Goal: Task Accomplishment & Management: Use online tool/utility

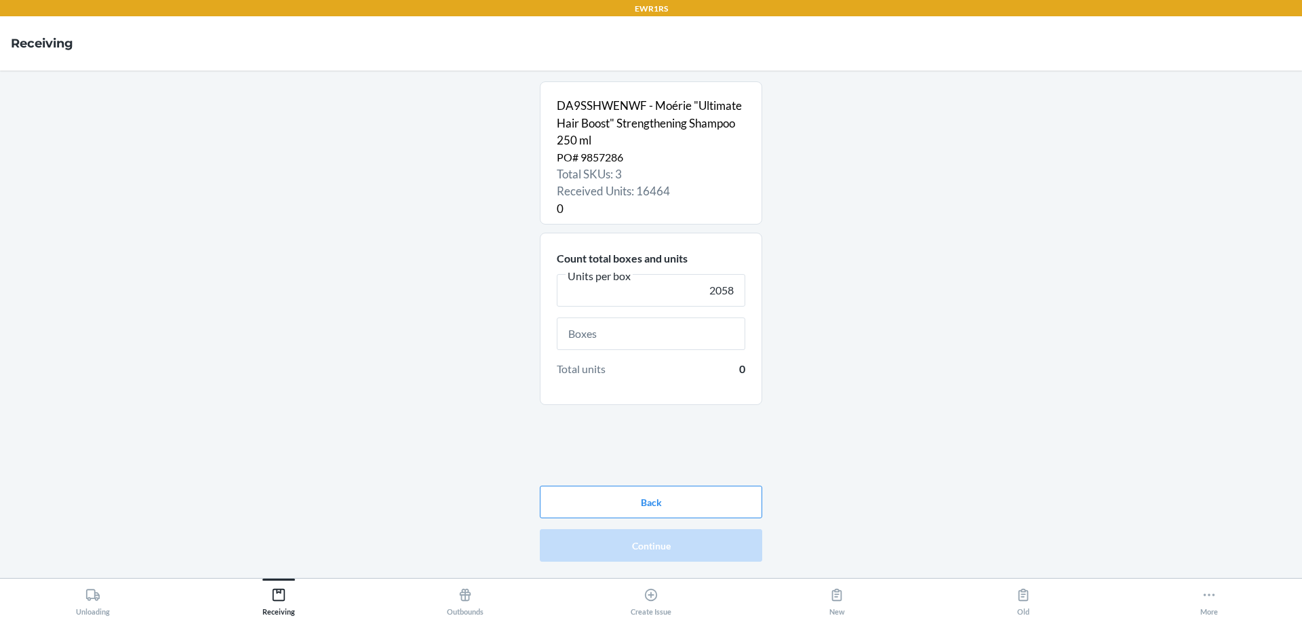
type input "2058"
click at [719, 334] on input "text" at bounding box center [651, 333] width 188 height 33
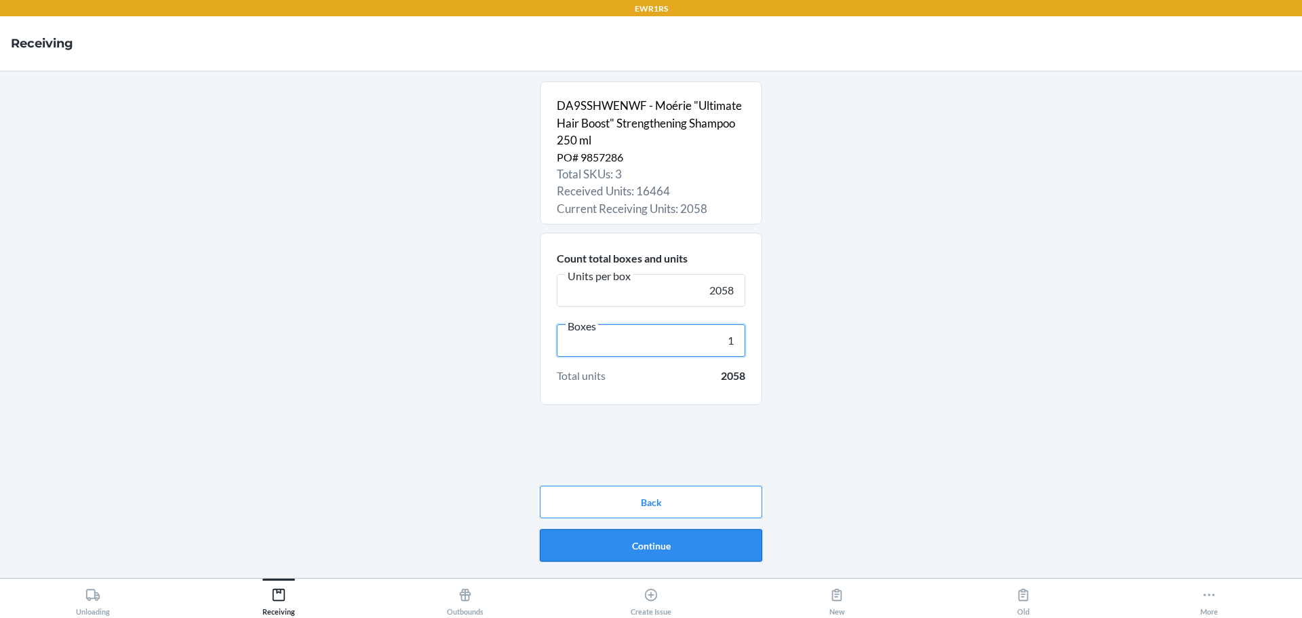
type input "1"
click at [730, 551] on button "Continue" at bounding box center [651, 545] width 222 height 33
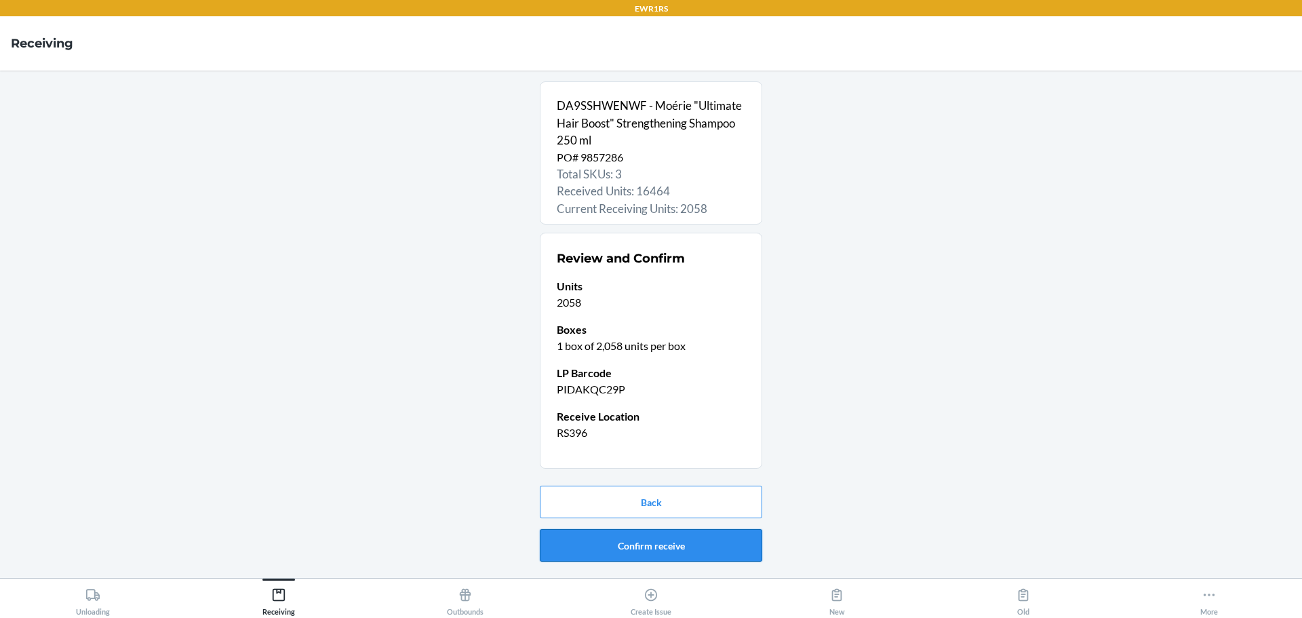
click at [725, 553] on button "Confirm receive" at bounding box center [651, 545] width 222 height 33
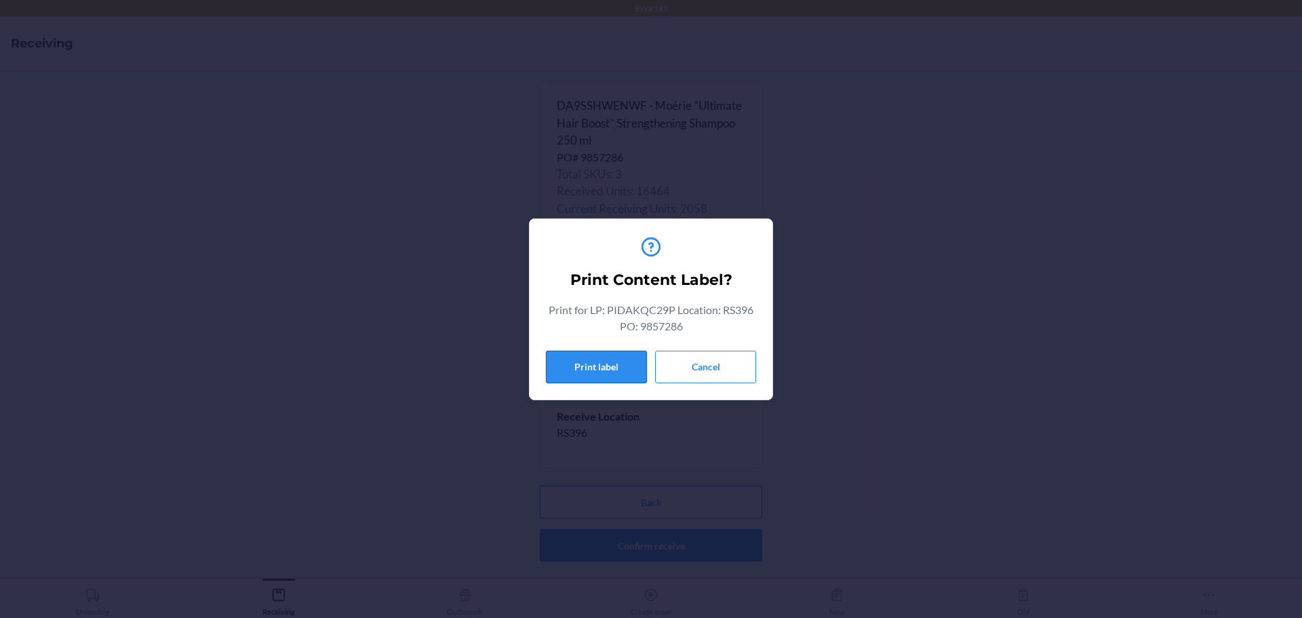
click at [605, 375] on button "Print label" at bounding box center [596, 367] width 101 height 33
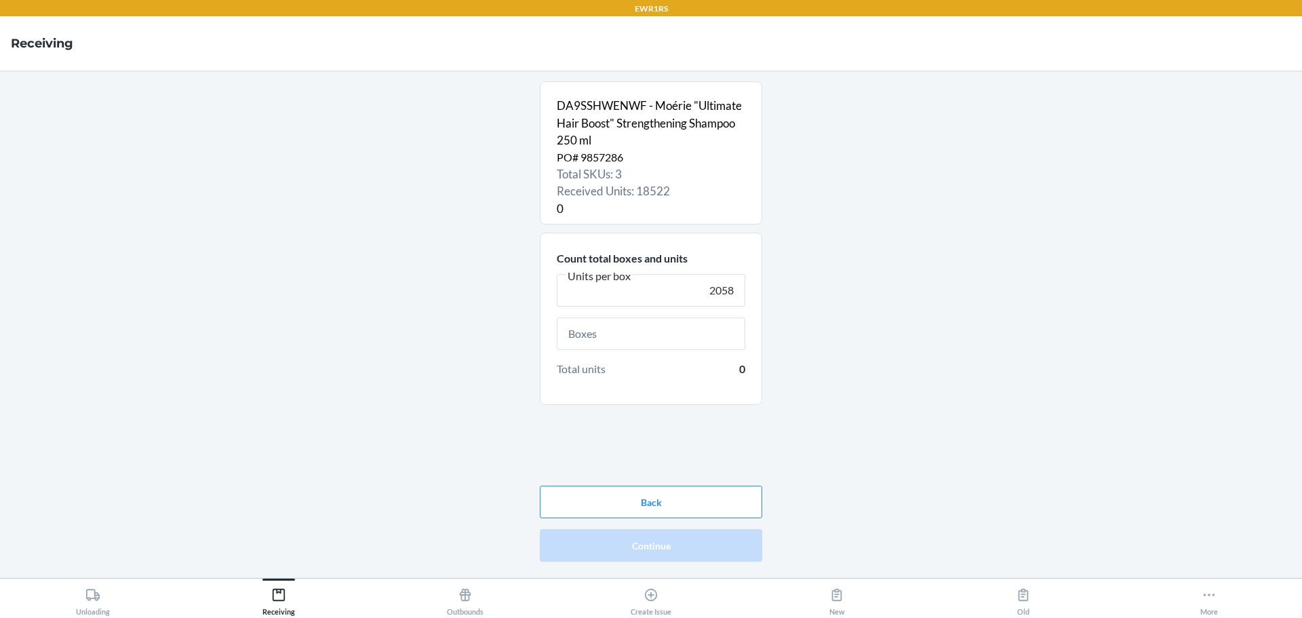
type input "2058"
click at [675, 331] on input "text" at bounding box center [651, 333] width 188 height 33
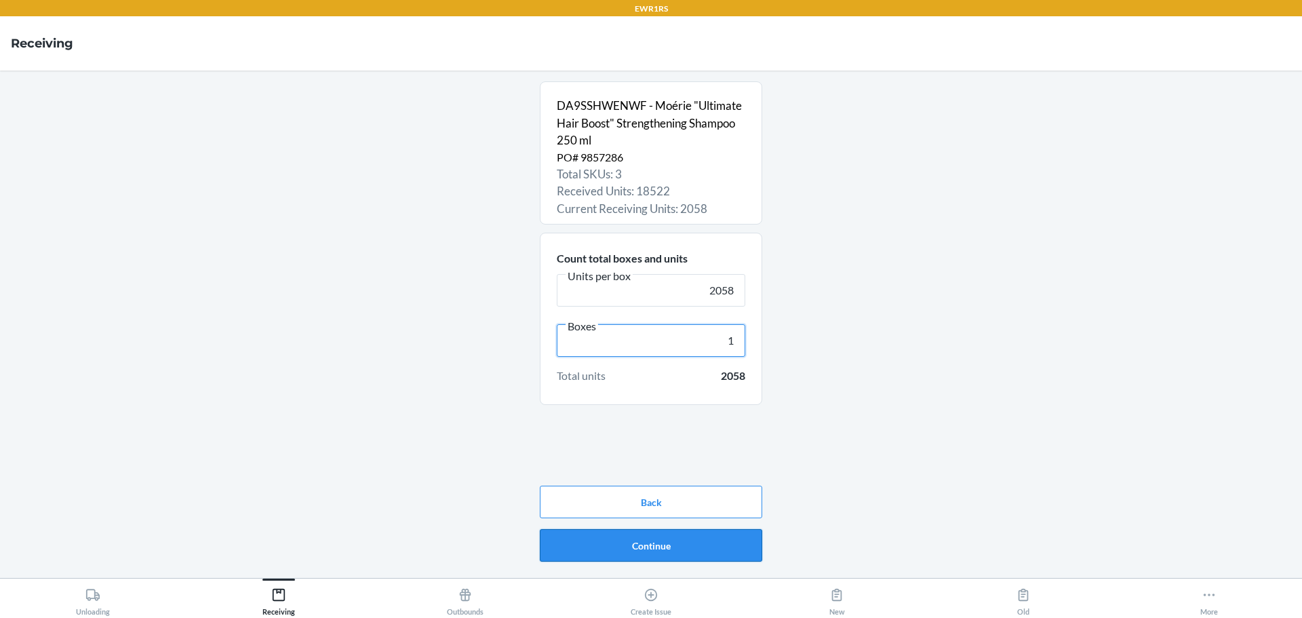
type input "1"
click at [725, 555] on button "Continue" at bounding box center [651, 545] width 222 height 33
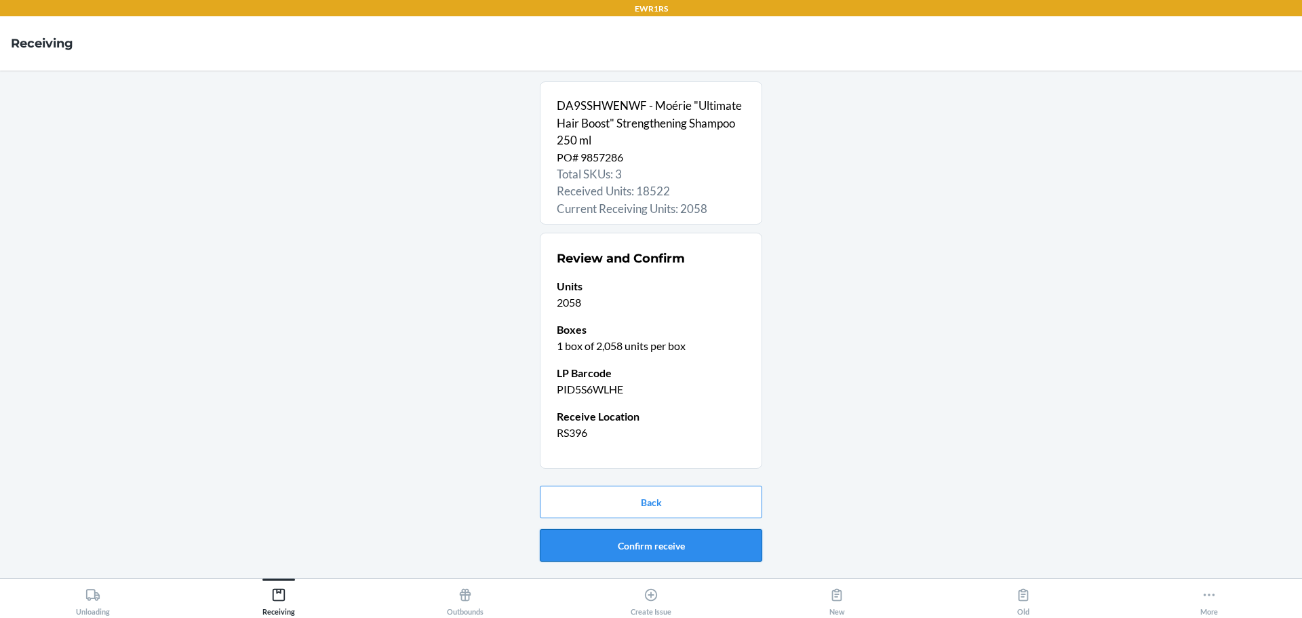
click at [740, 553] on button "Confirm receive" at bounding box center [651, 545] width 222 height 33
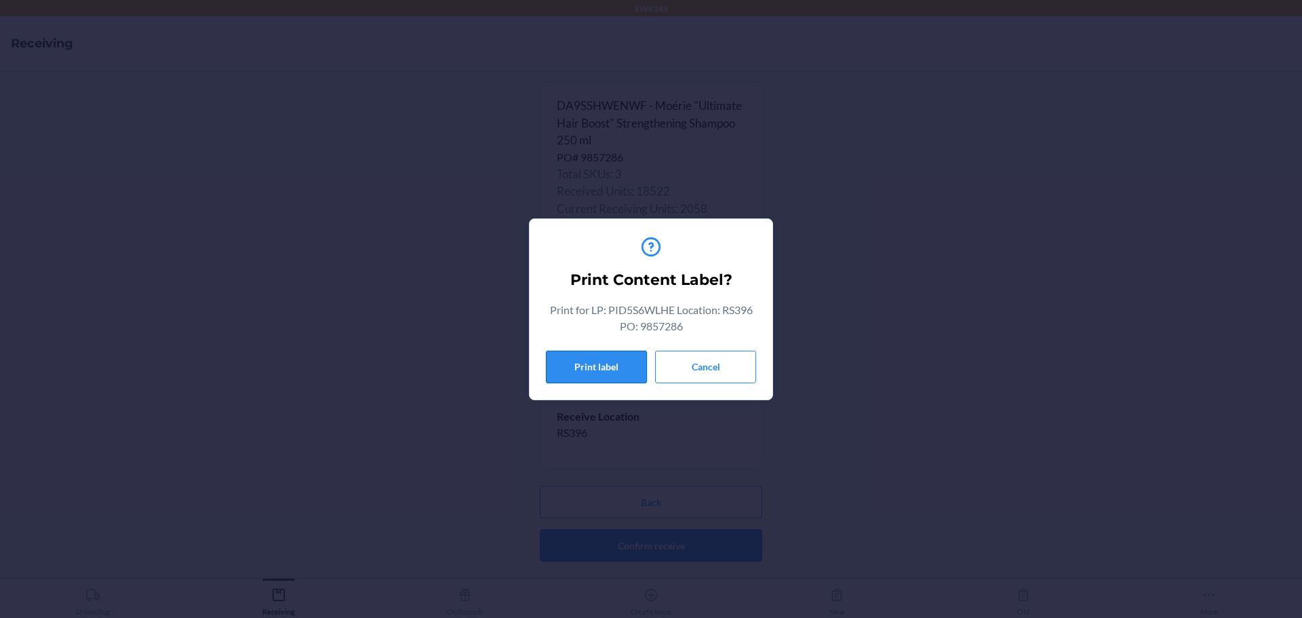
click at [612, 365] on button "Print label" at bounding box center [596, 367] width 101 height 33
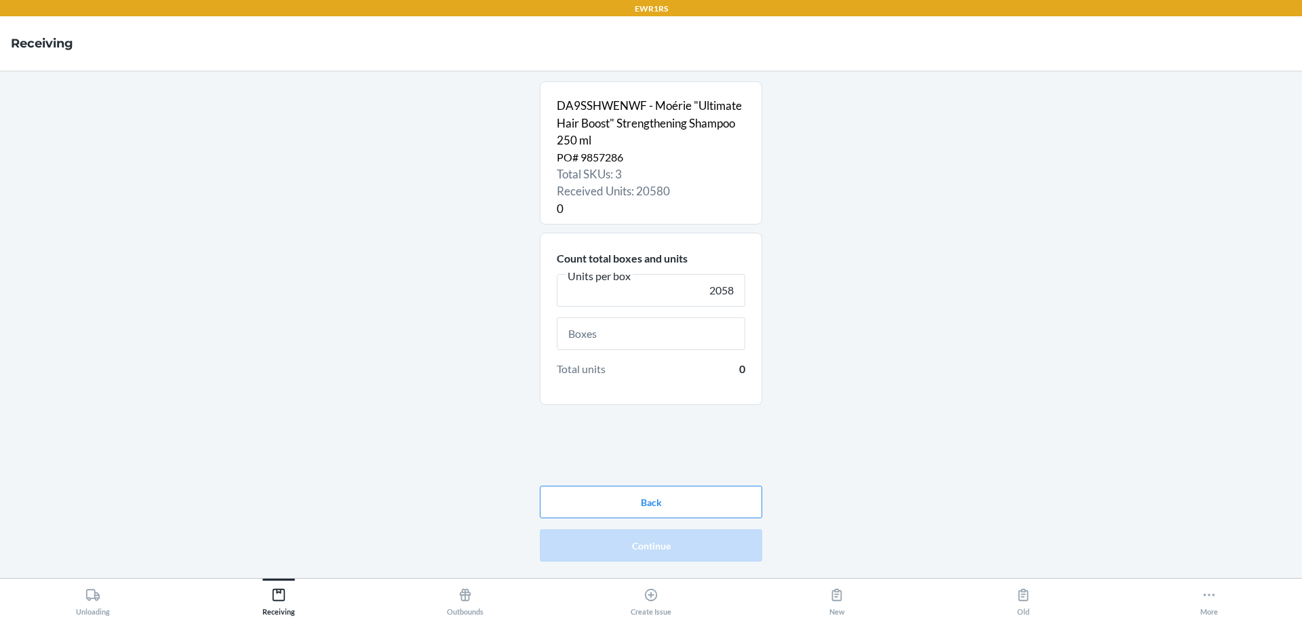
type input "2058"
click at [628, 339] on input "text" at bounding box center [651, 333] width 188 height 33
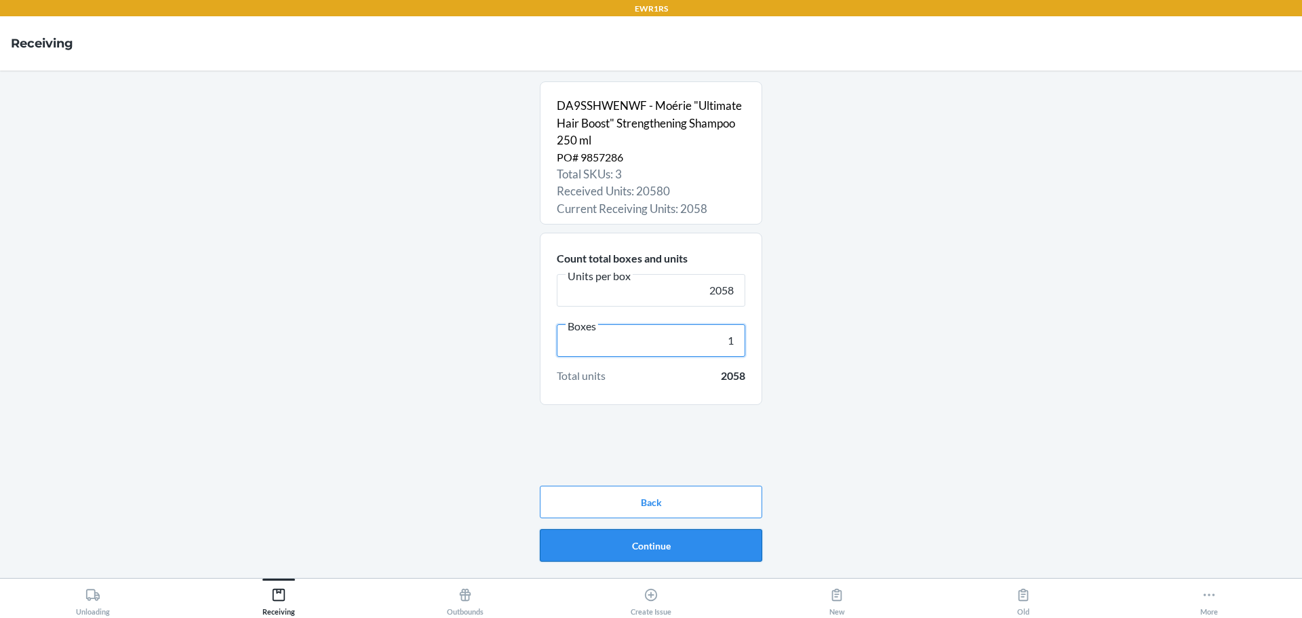
type input "1"
click at [640, 548] on button "Continue" at bounding box center [651, 545] width 222 height 33
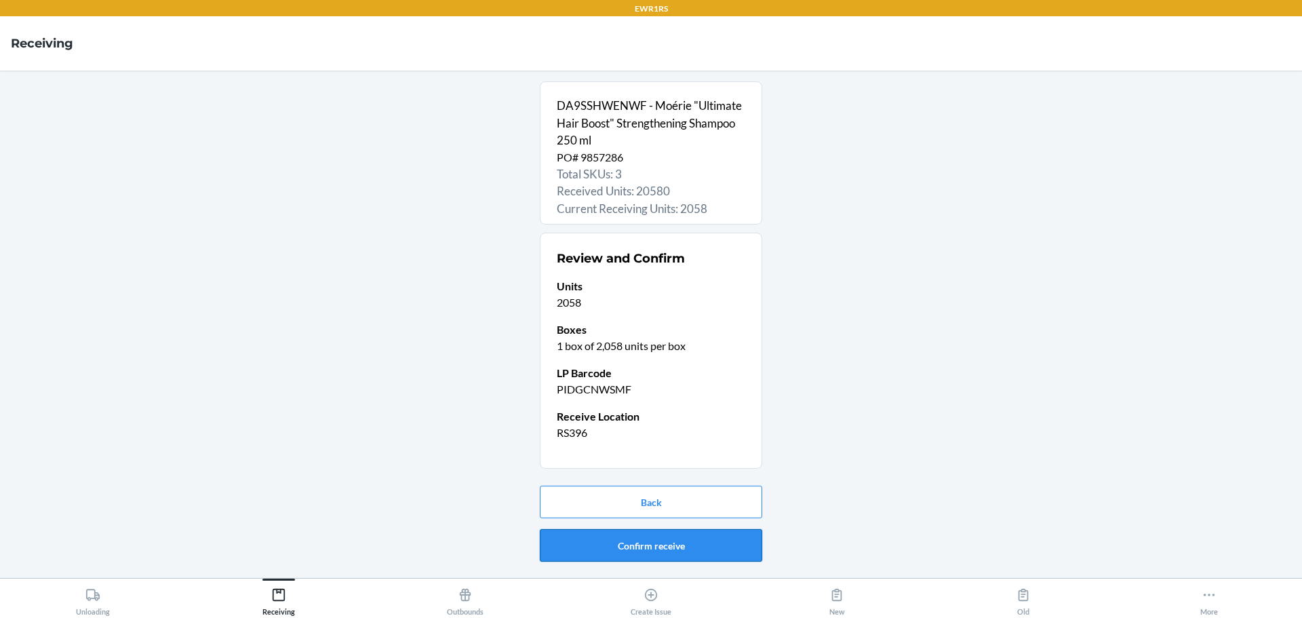
click at [714, 548] on button "Confirm receive" at bounding box center [651, 545] width 222 height 33
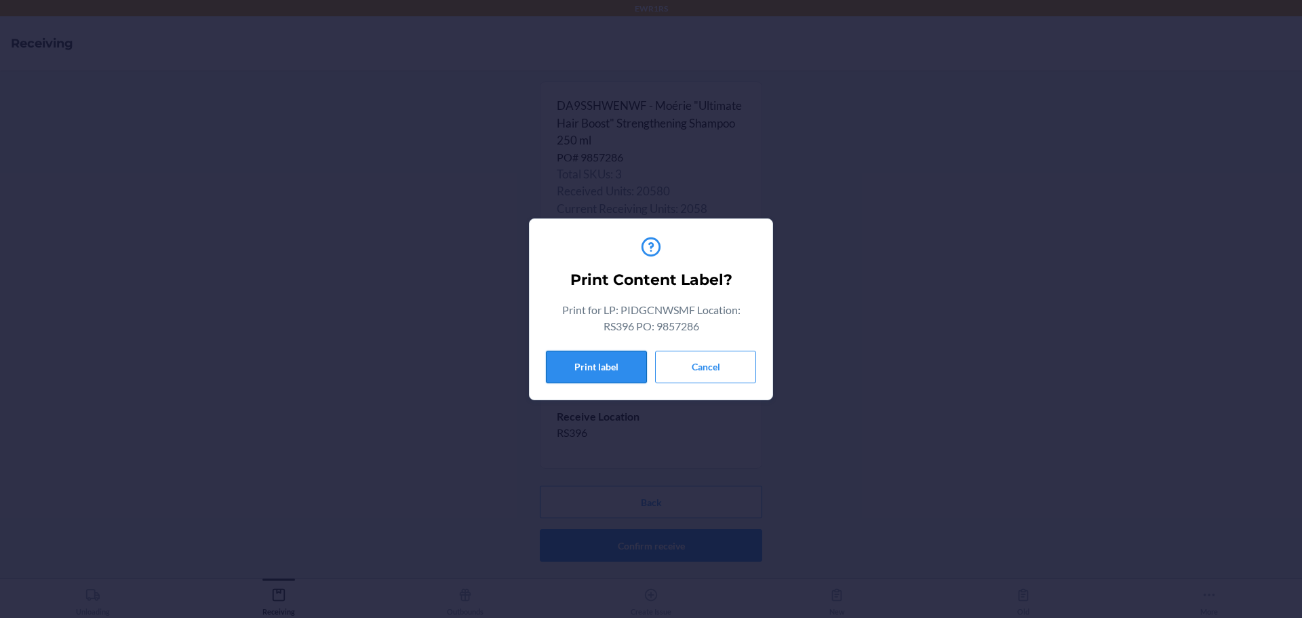
click at [622, 382] on button "Print label" at bounding box center [596, 367] width 101 height 33
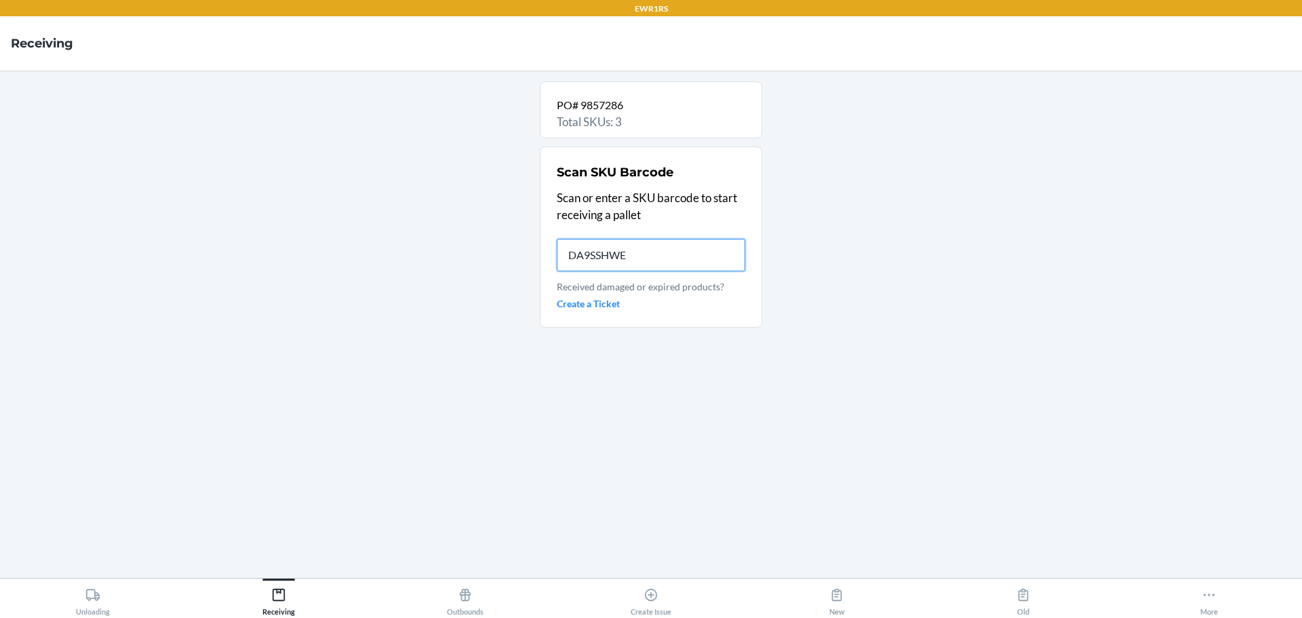
type input "DA9SSHWEN"
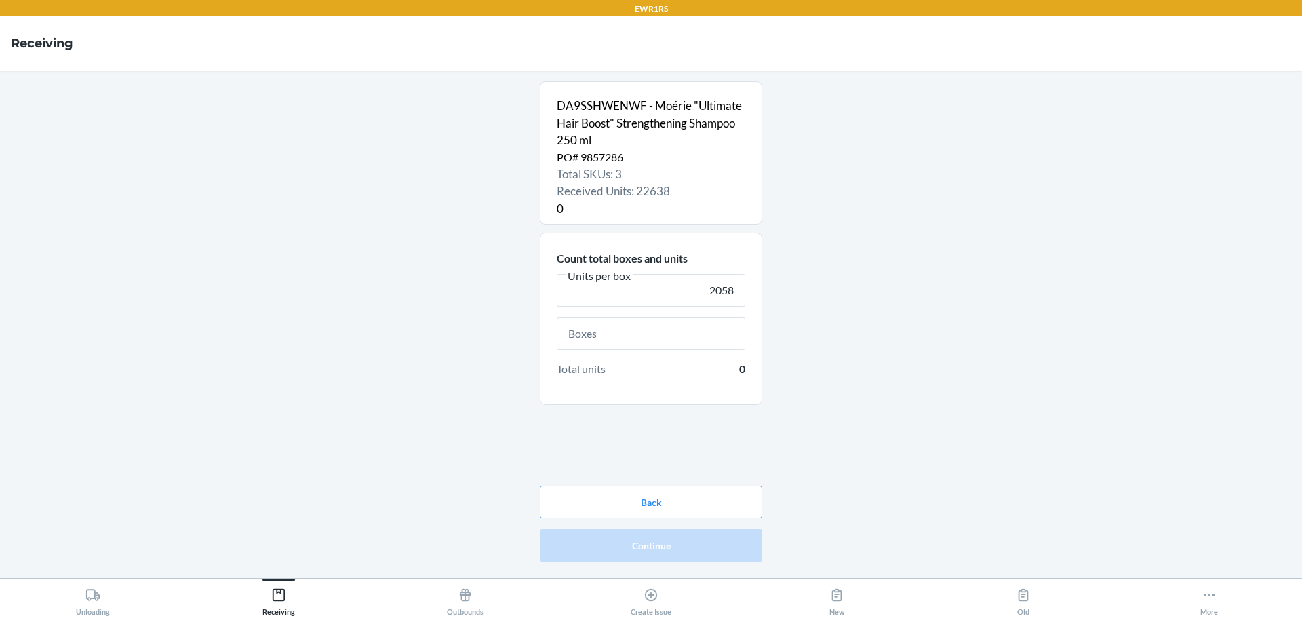
type input "2058"
click at [646, 335] on input "text" at bounding box center [651, 333] width 188 height 33
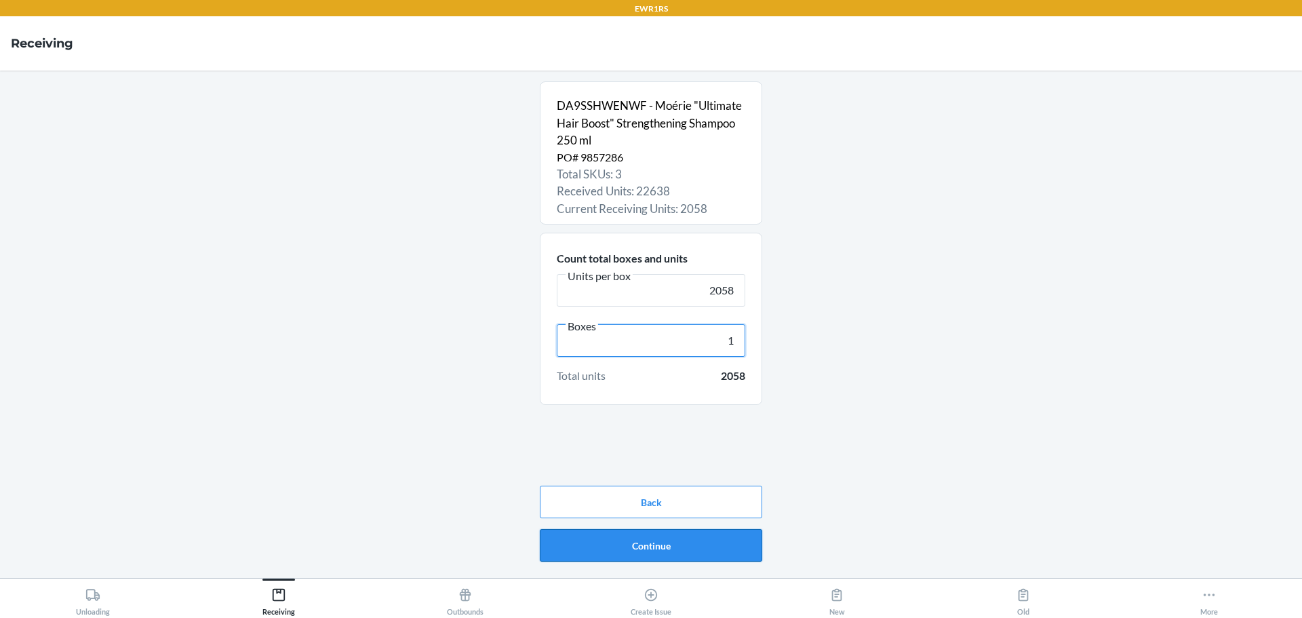
type input "1"
click at [753, 549] on button "Continue" at bounding box center [651, 545] width 222 height 33
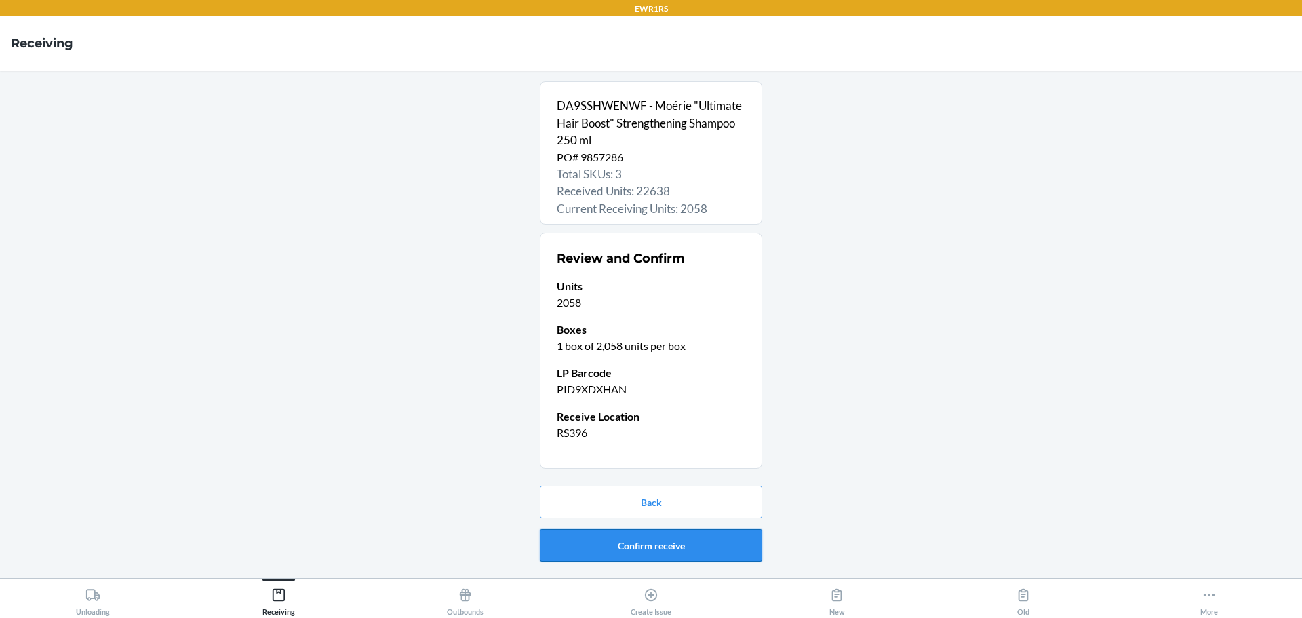
click at [754, 540] on button "Confirm receive" at bounding box center [651, 545] width 222 height 33
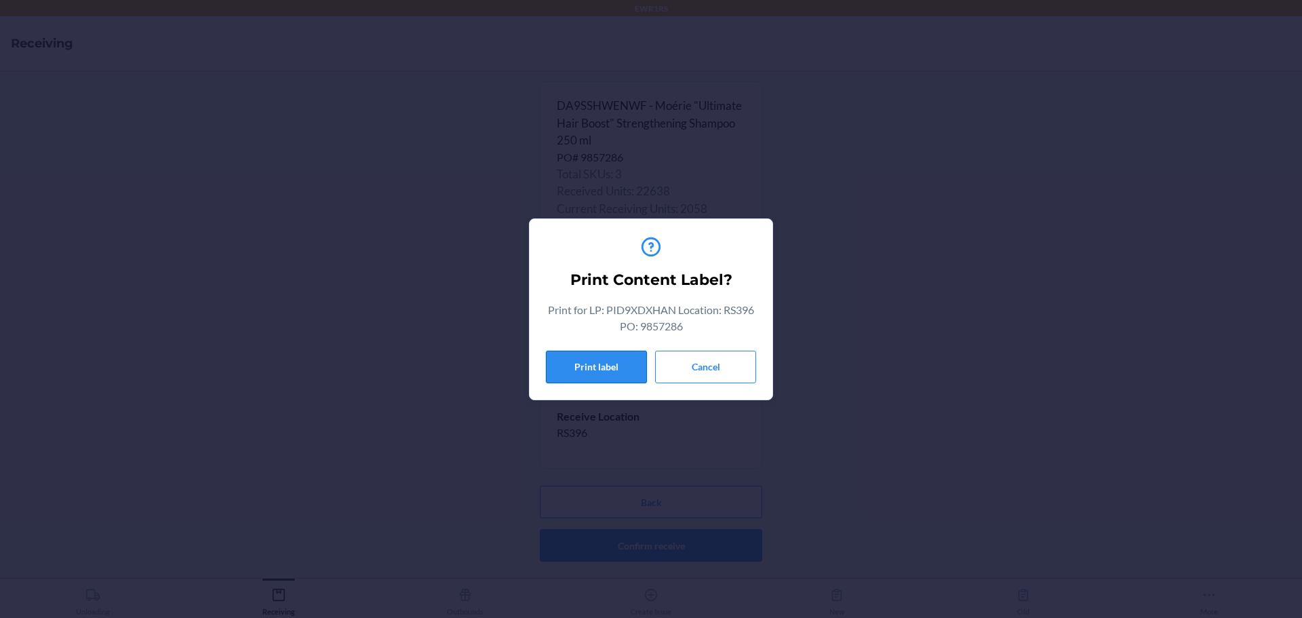
drag, startPoint x: 563, startPoint y: 362, endPoint x: 594, endPoint y: 379, distance: 34.9
click at [572, 366] on button "Print label" at bounding box center [596, 367] width 101 height 33
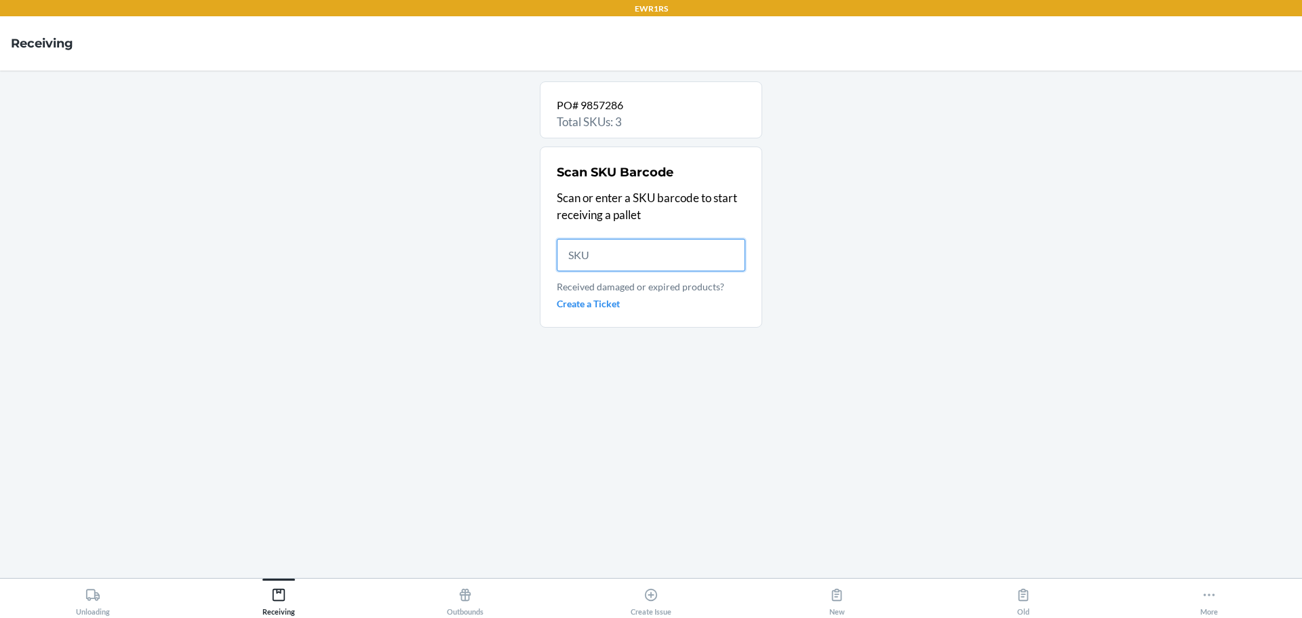
click at [576, 256] on input "text" at bounding box center [651, 255] width 188 height 33
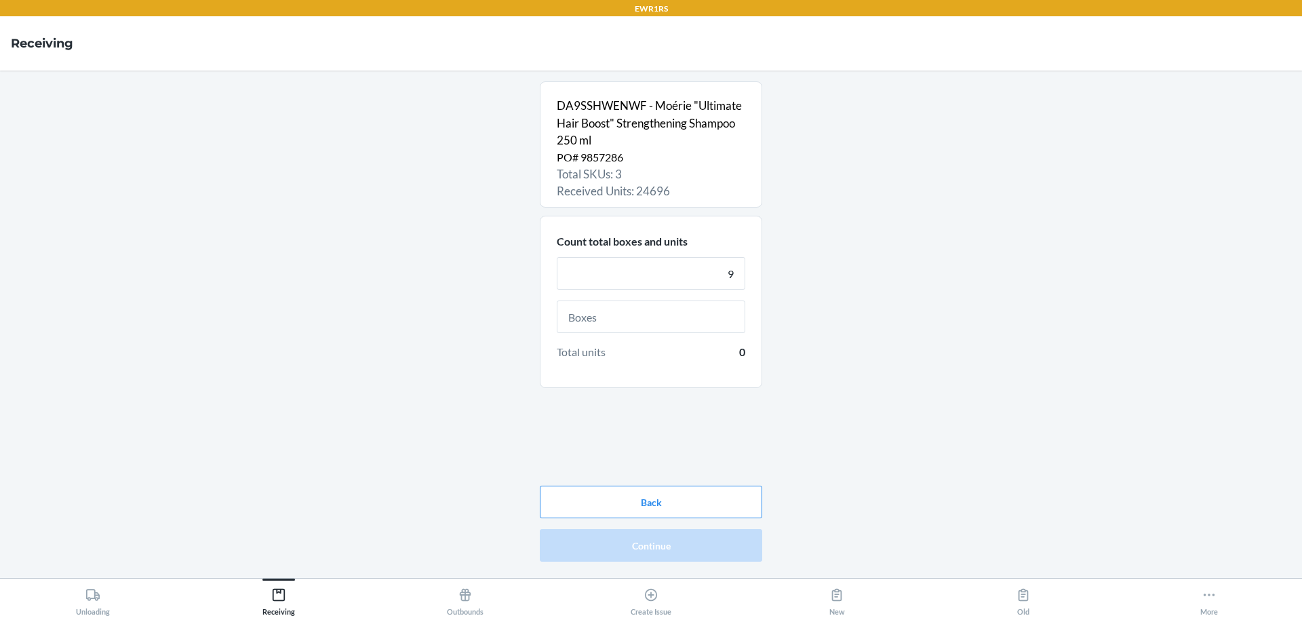
type input "9"
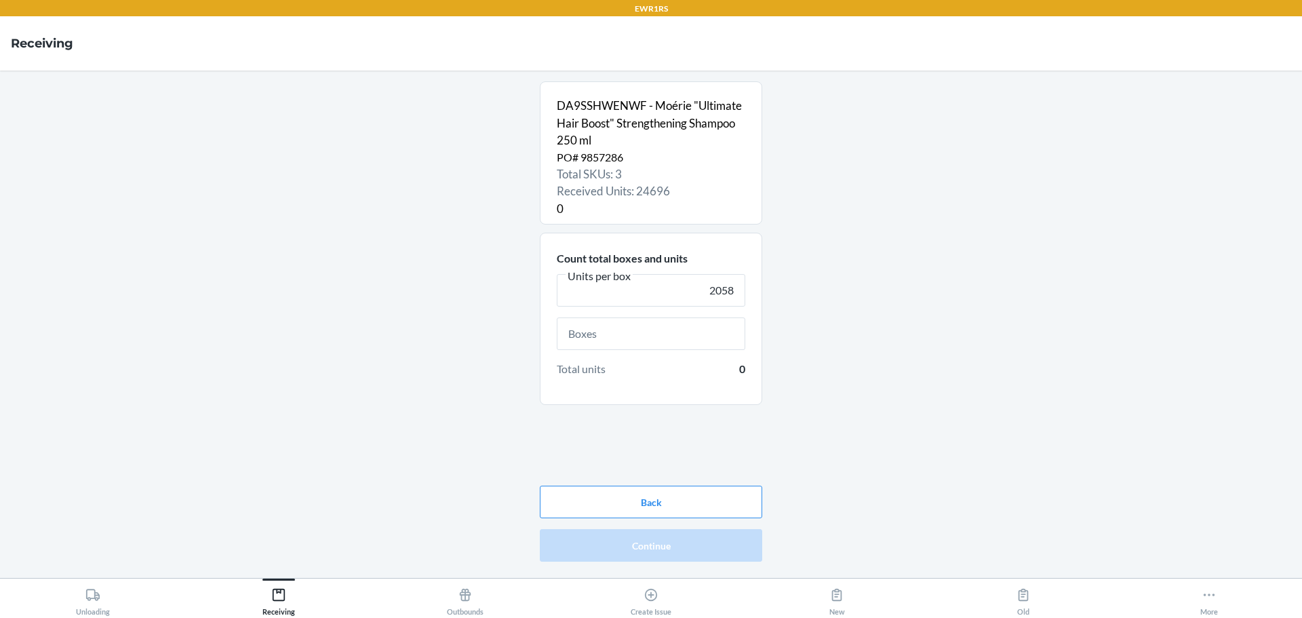
type input "2058"
click at [634, 334] on input "text" at bounding box center [651, 333] width 188 height 33
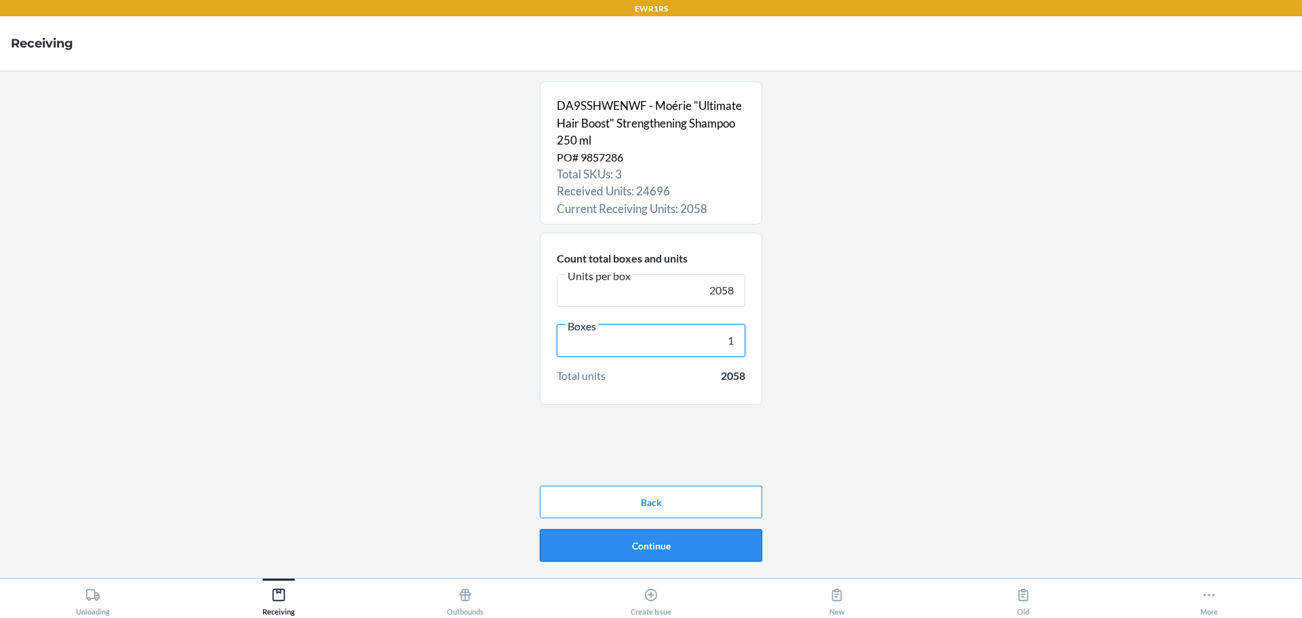
type input "1"
click at [734, 536] on button "Continue" at bounding box center [651, 545] width 222 height 33
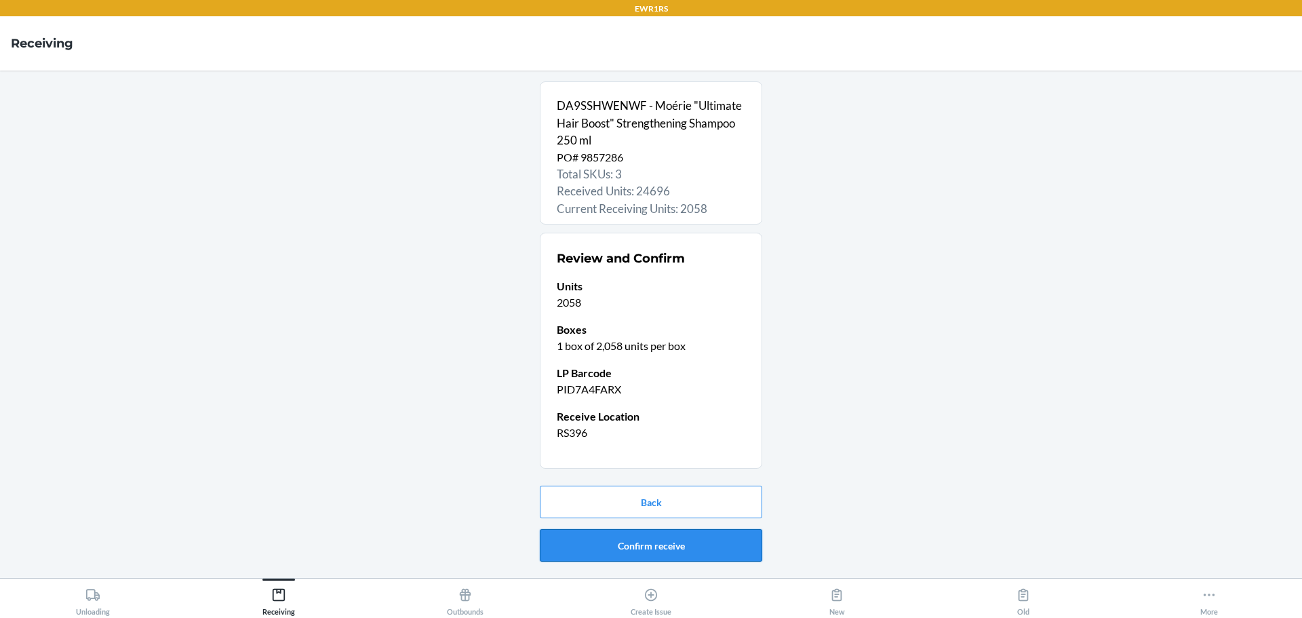
click at [725, 538] on button "Confirm receive" at bounding box center [651, 545] width 222 height 33
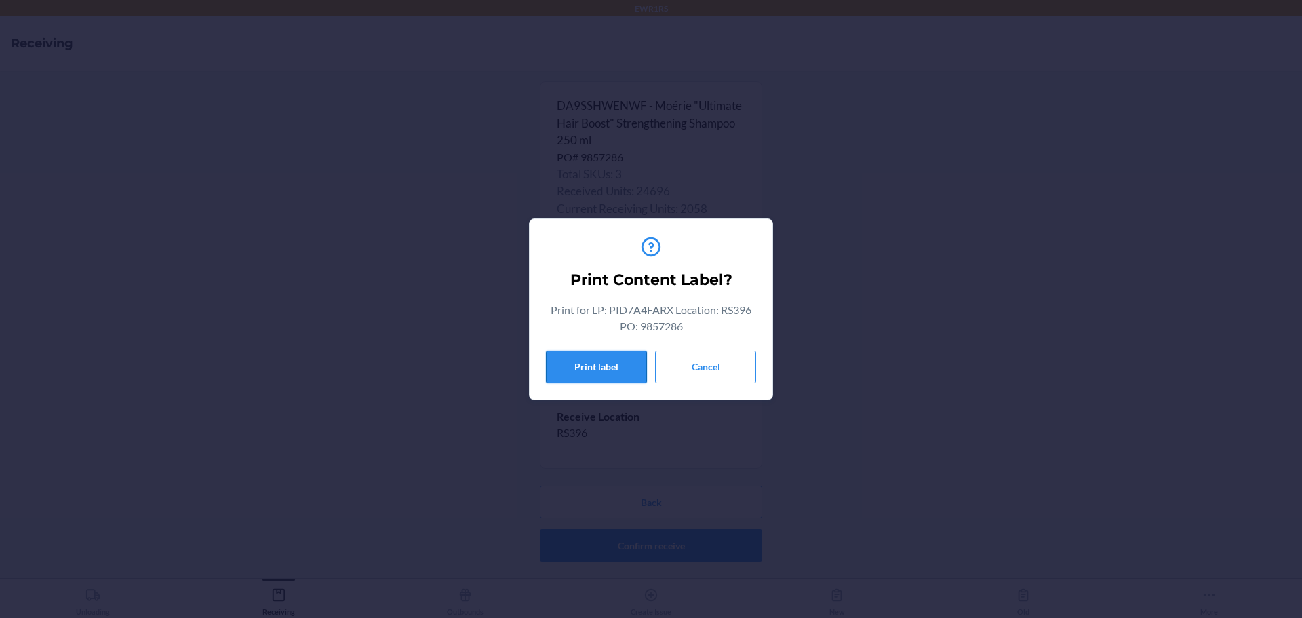
click at [610, 372] on button "Print label" at bounding box center [596, 367] width 101 height 33
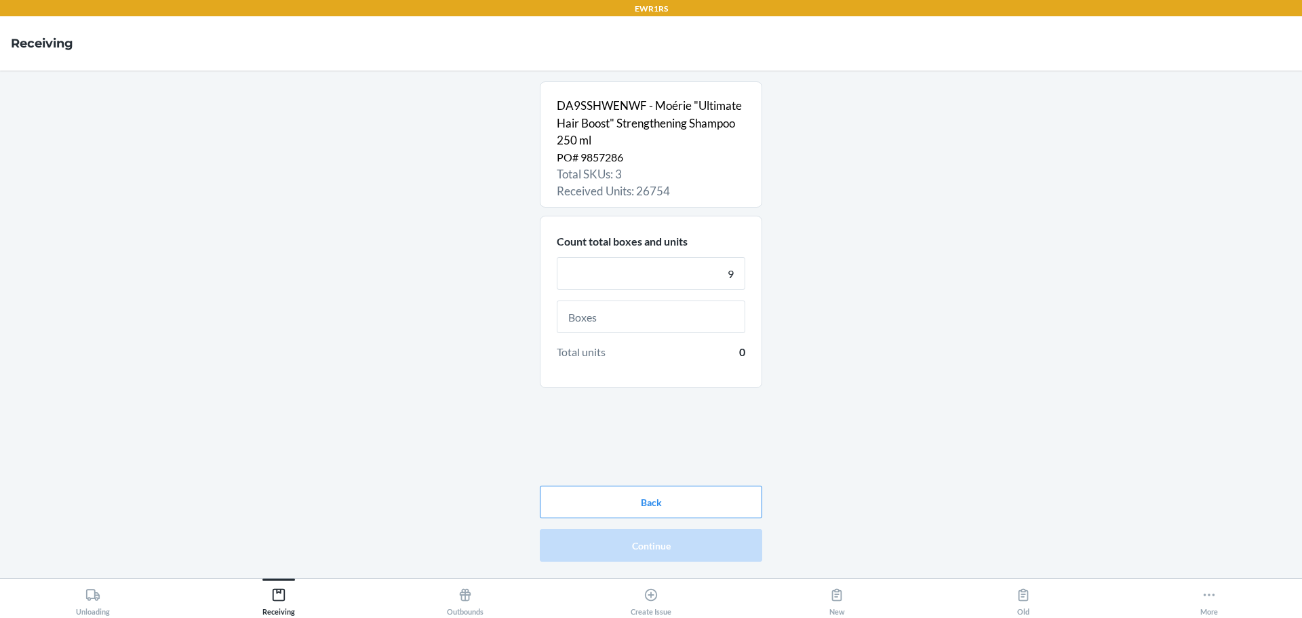
type input "9"
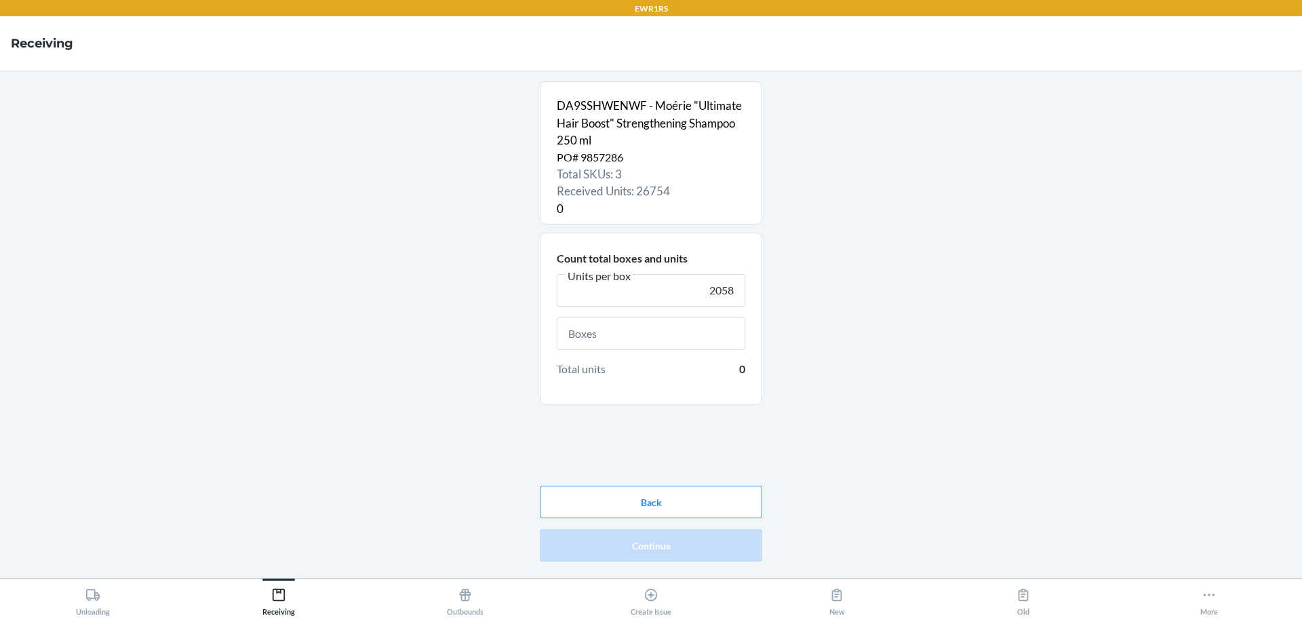
type input "2058"
click at [659, 331] on input "text" at bounding box center [651, 333] width 188 height 33
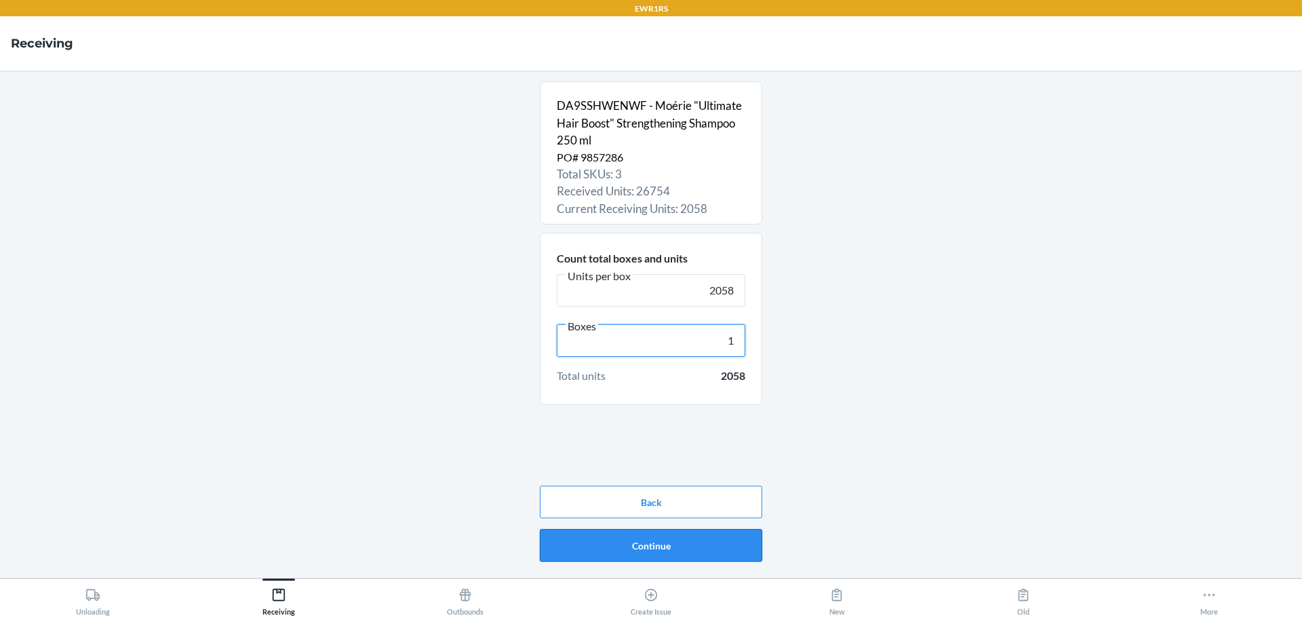
type input "1"
click at [698, 547] on button "Continue" at bounding box center [651, 545] width 222 height 33
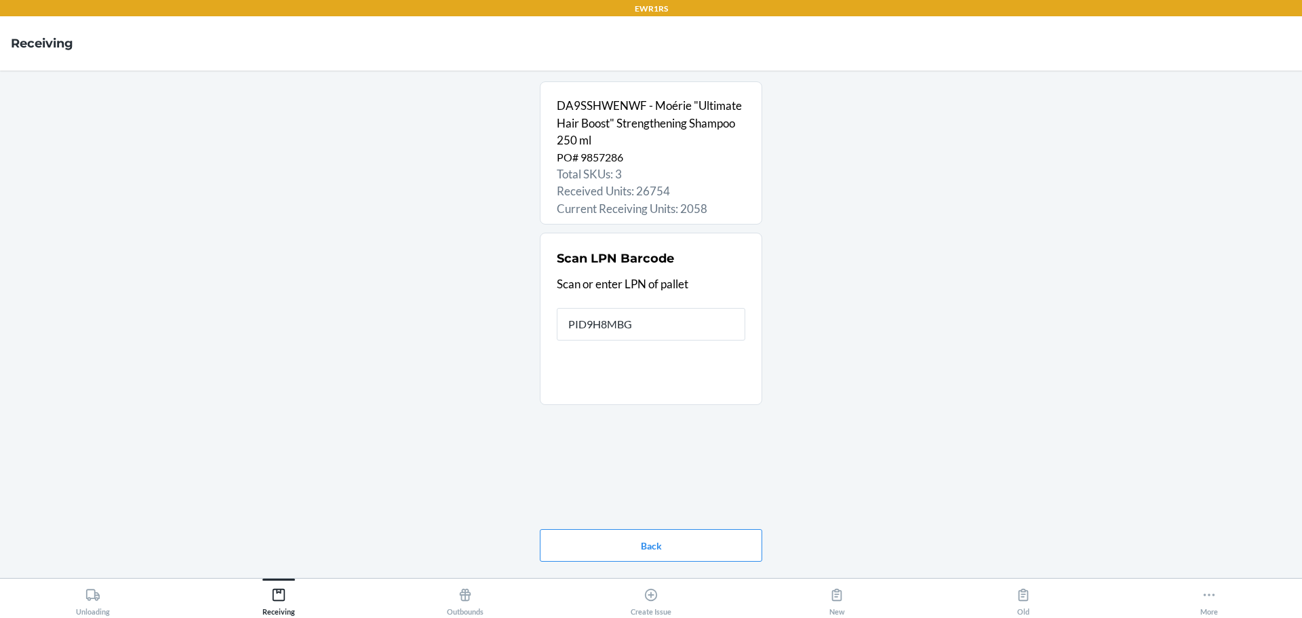
type input "PID9H8MBGJ"
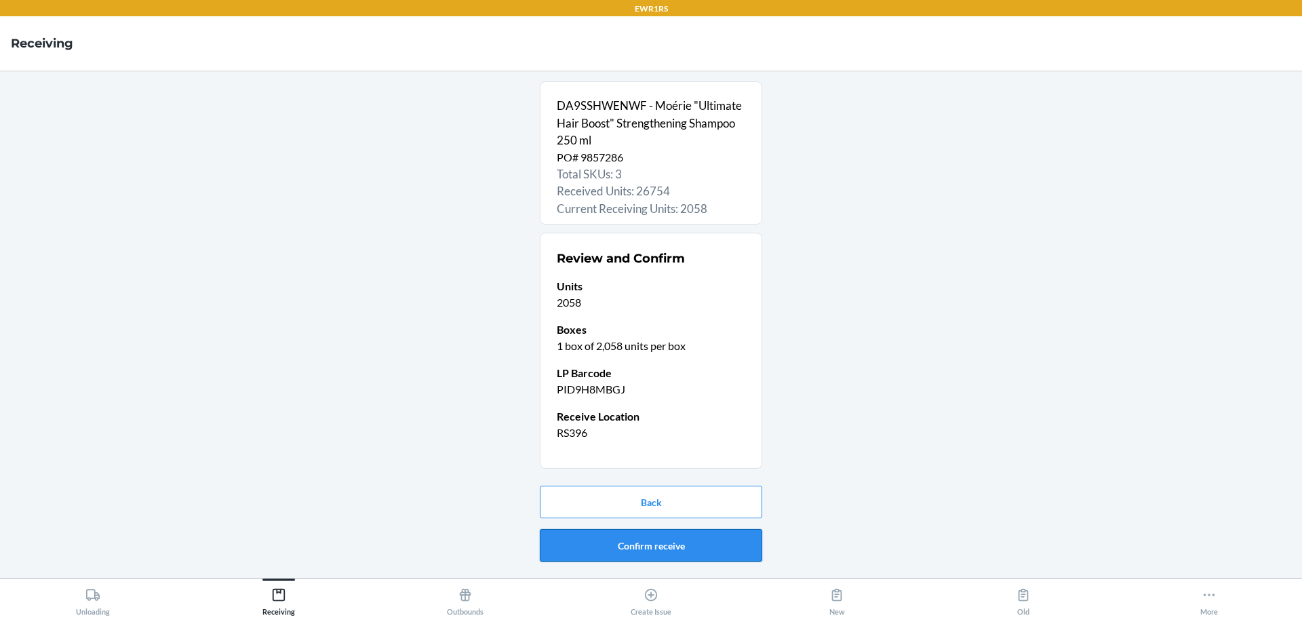
click at [662, 539] on button "Confirm receive" at bounding box center [651, 545] width 222 height 33
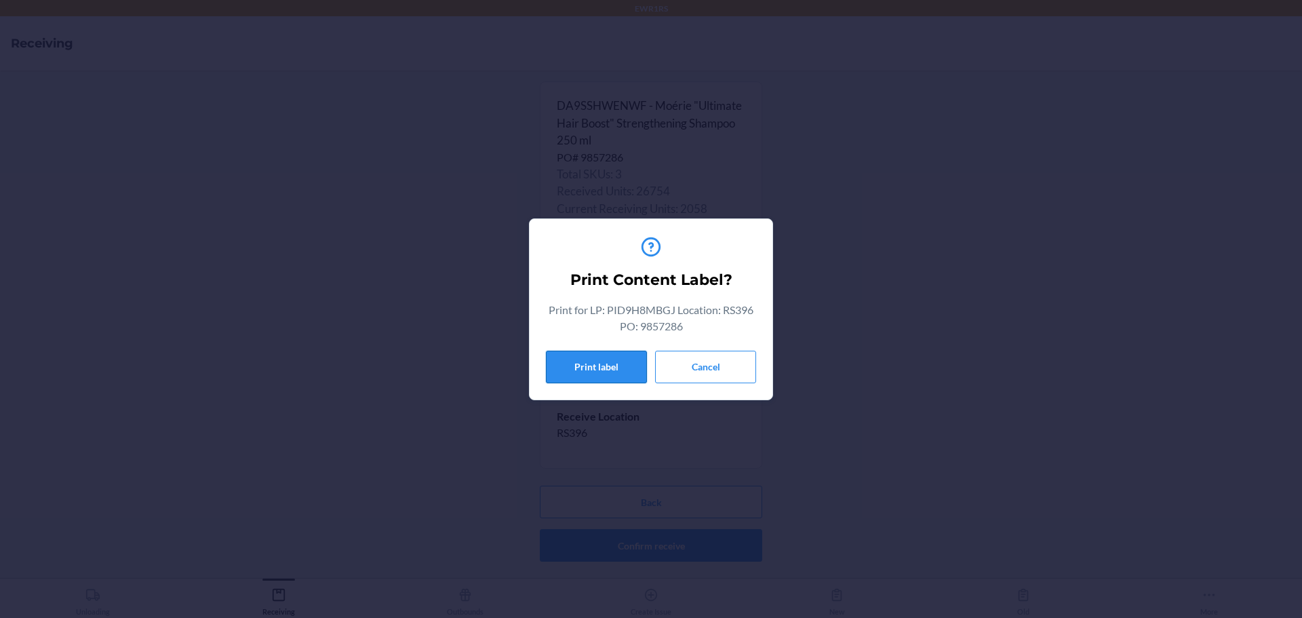
click at [594, 370] on button "Print label" at bounding box center [596, 367] width 101 height 33
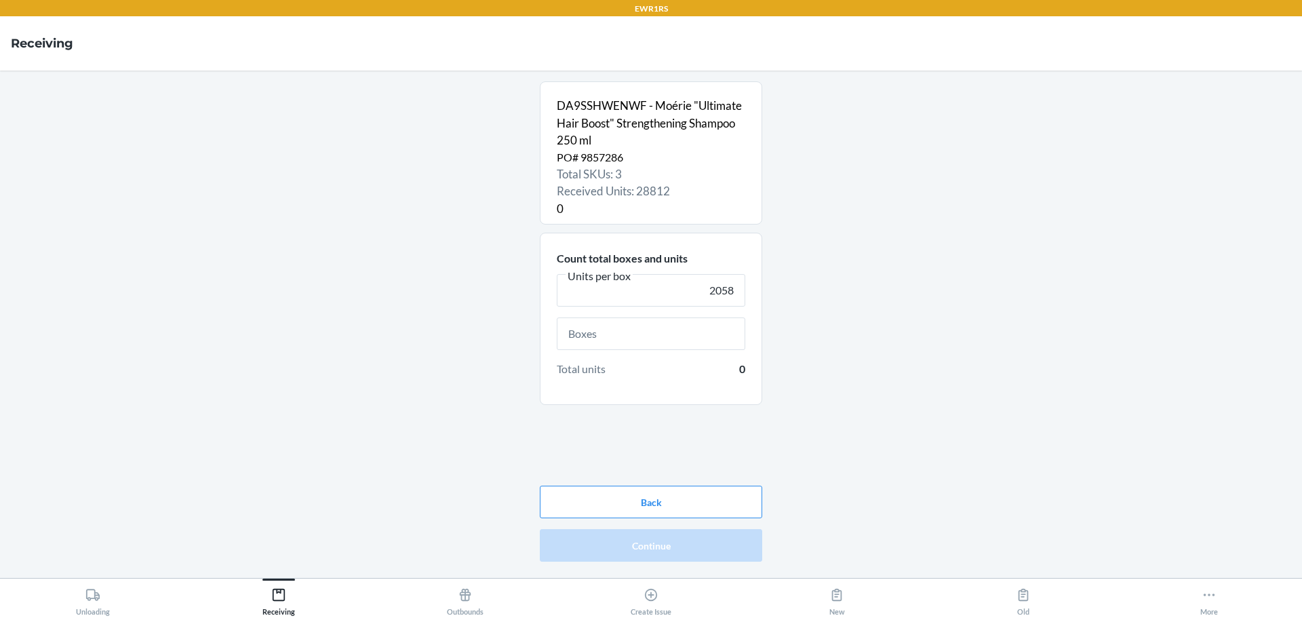
type input "2058"
click at [601, 342] on input "text" at bounding box center [651, 333] width 188 height 33
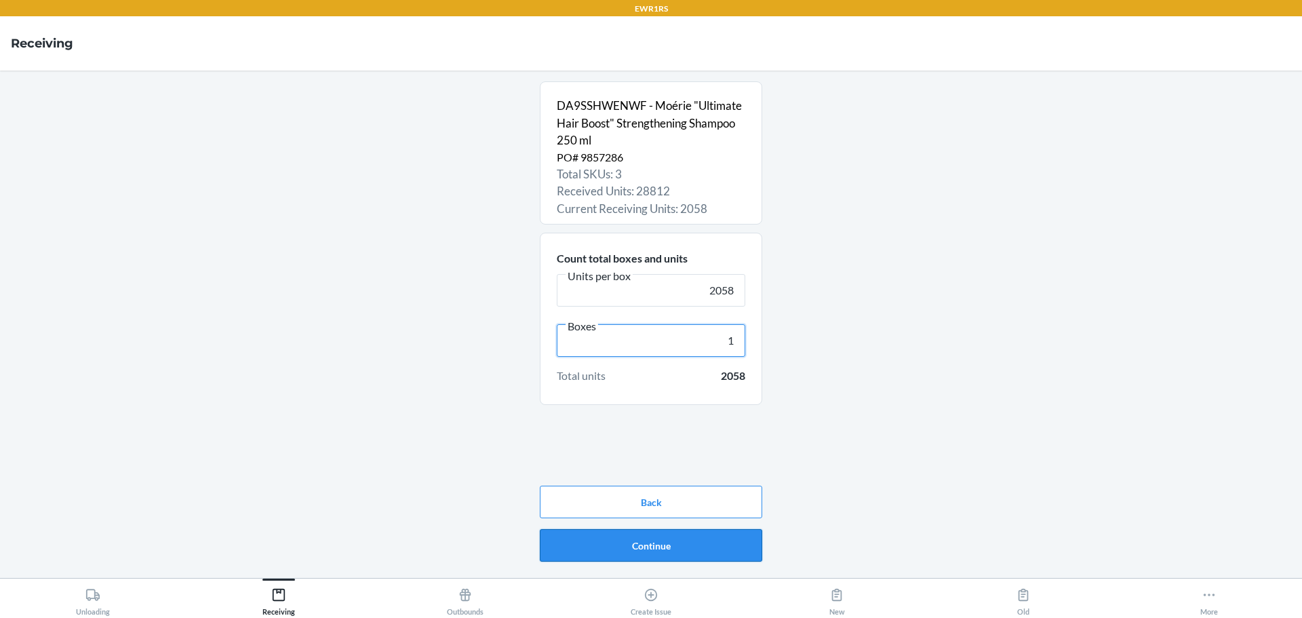
type input "1"
click at [626, 551] on button "Continue" at bounding box center [651, 545] width 222 height 33
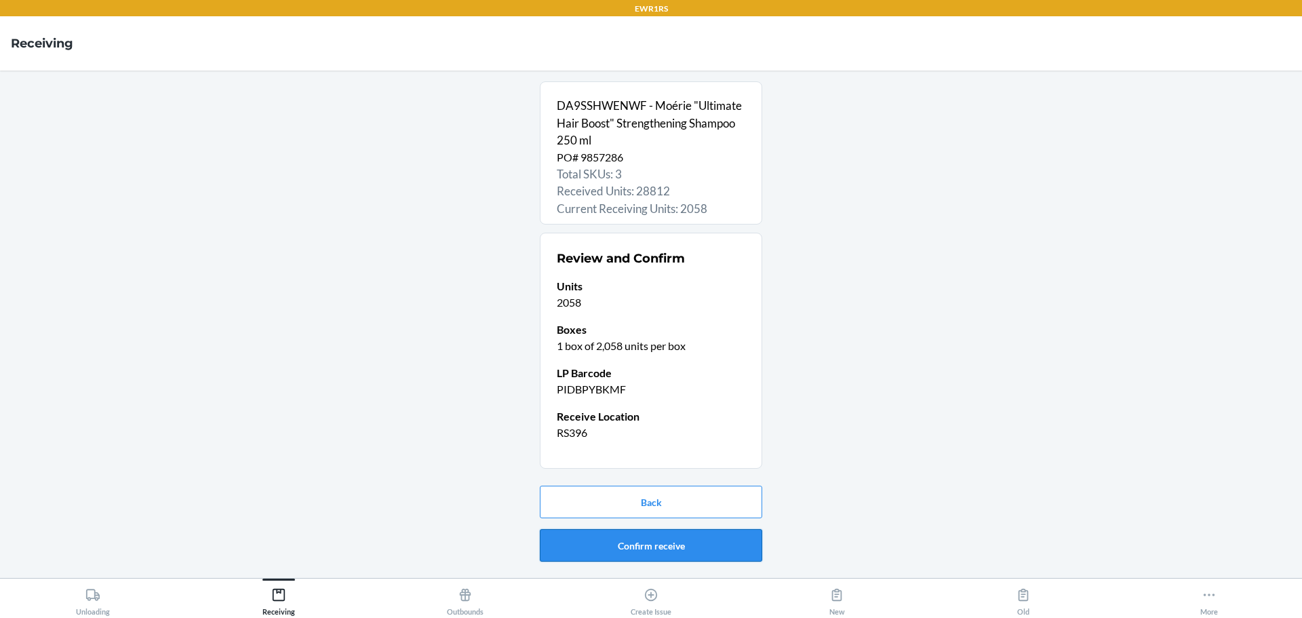
click at [626, 552] on button "Confirm receive" at bounding box center [651, 545] width 222 height 33
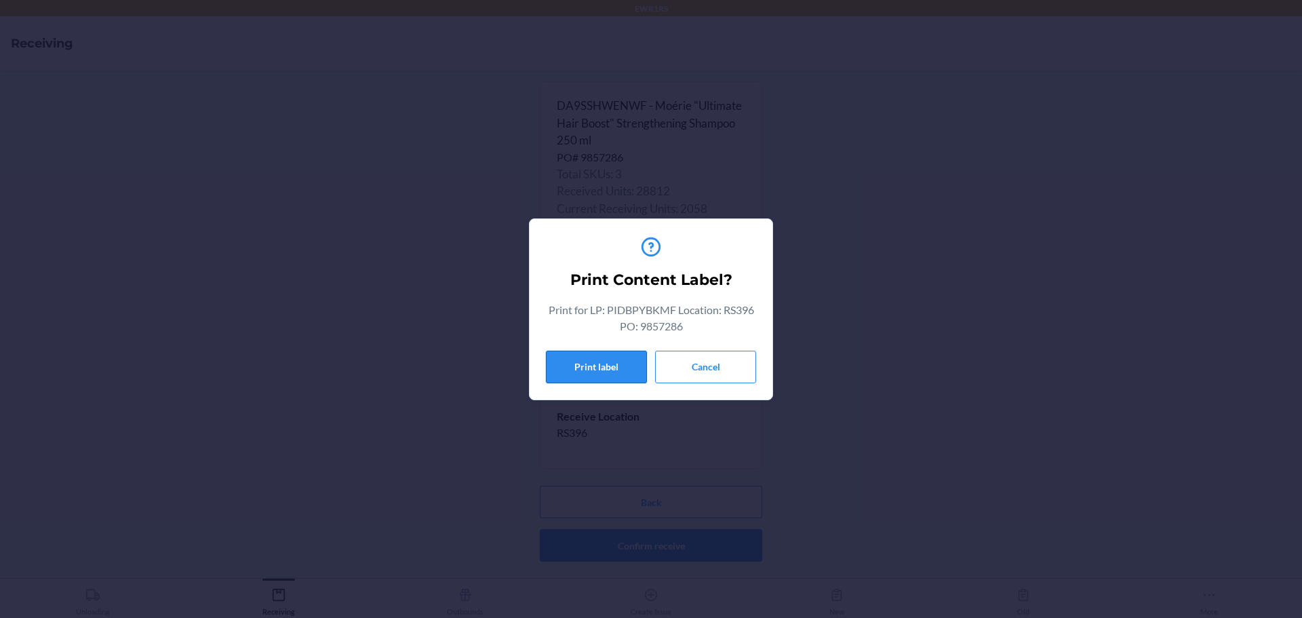
click at [565, 372] on button "Print label" at bounding box center [596, 367] width 101 height 33
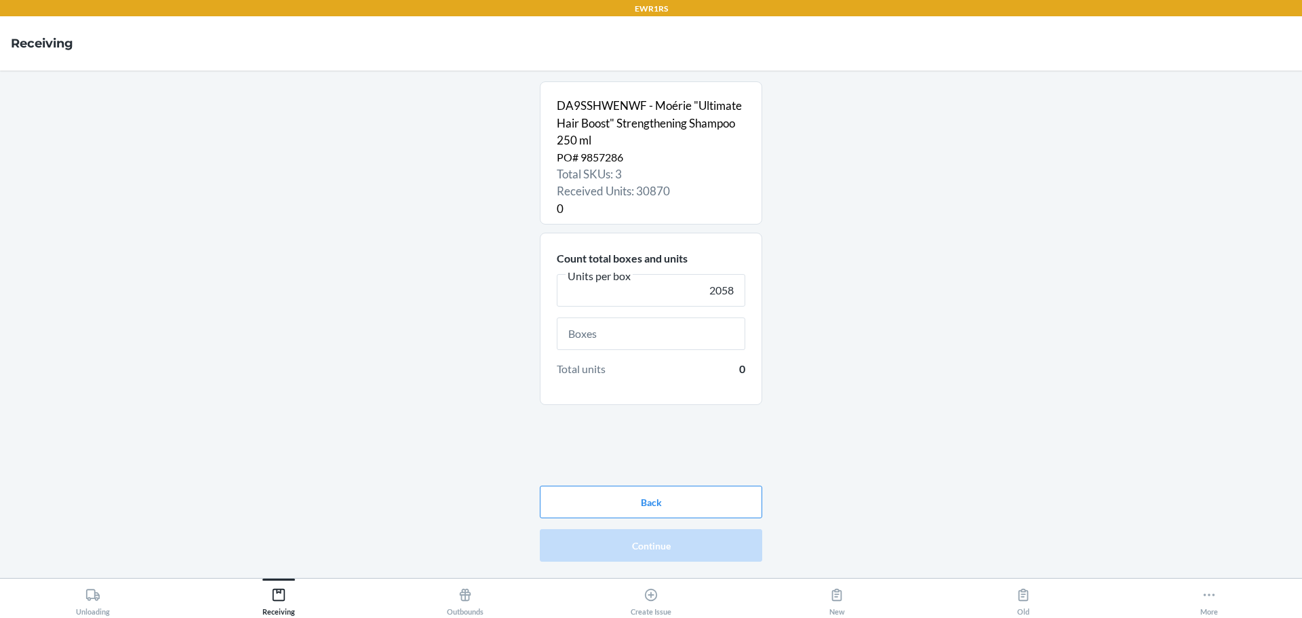
click at [700, 301] on input "2058" at bounding box center [651, 290] width 188 height 33
type input "2058"
click at [717, 346] on input "text" at bounding box center [651, 333] width 188 height 33
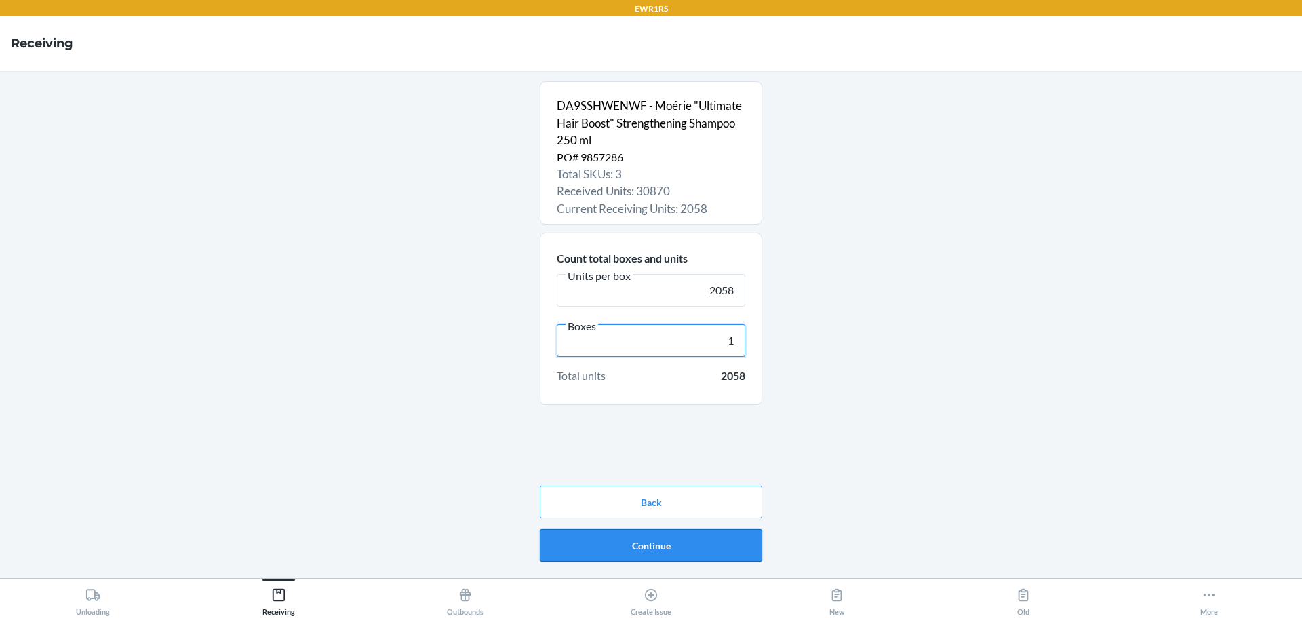
type input "1"
click at [707, 557] on button "Continue" at bounding box center [651, 545] width 222 height 33
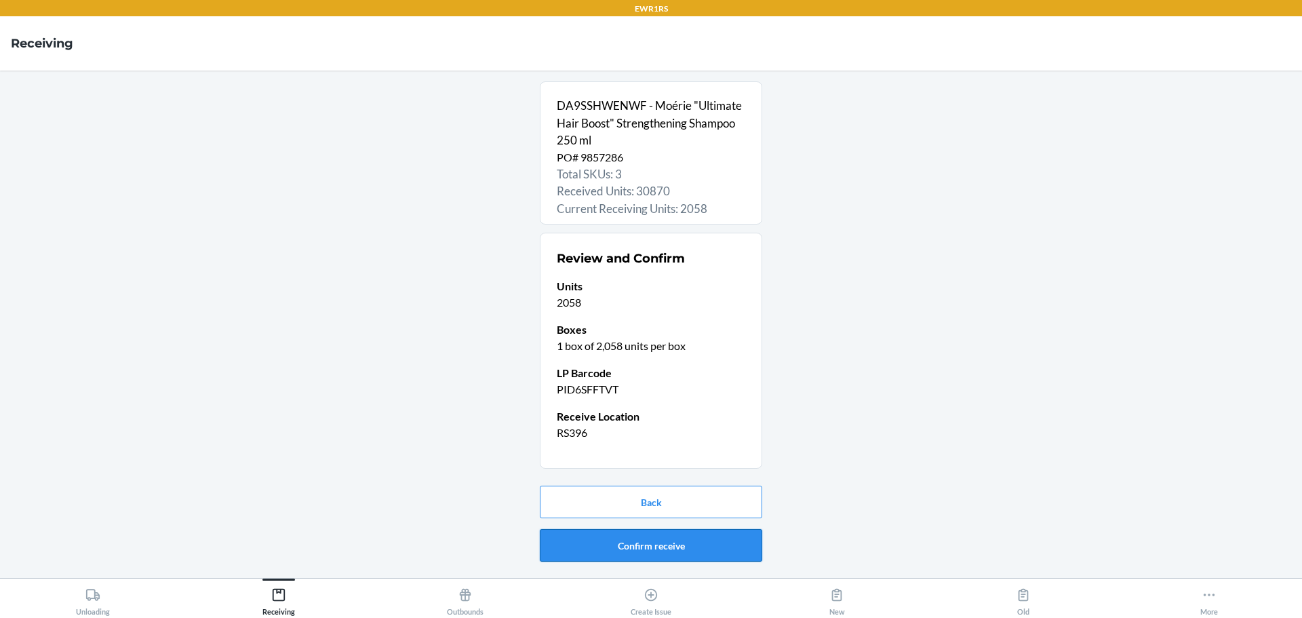
click at [750, 554] on button "Confirm receive" at bounding box center [651, 545] width 222 height 33
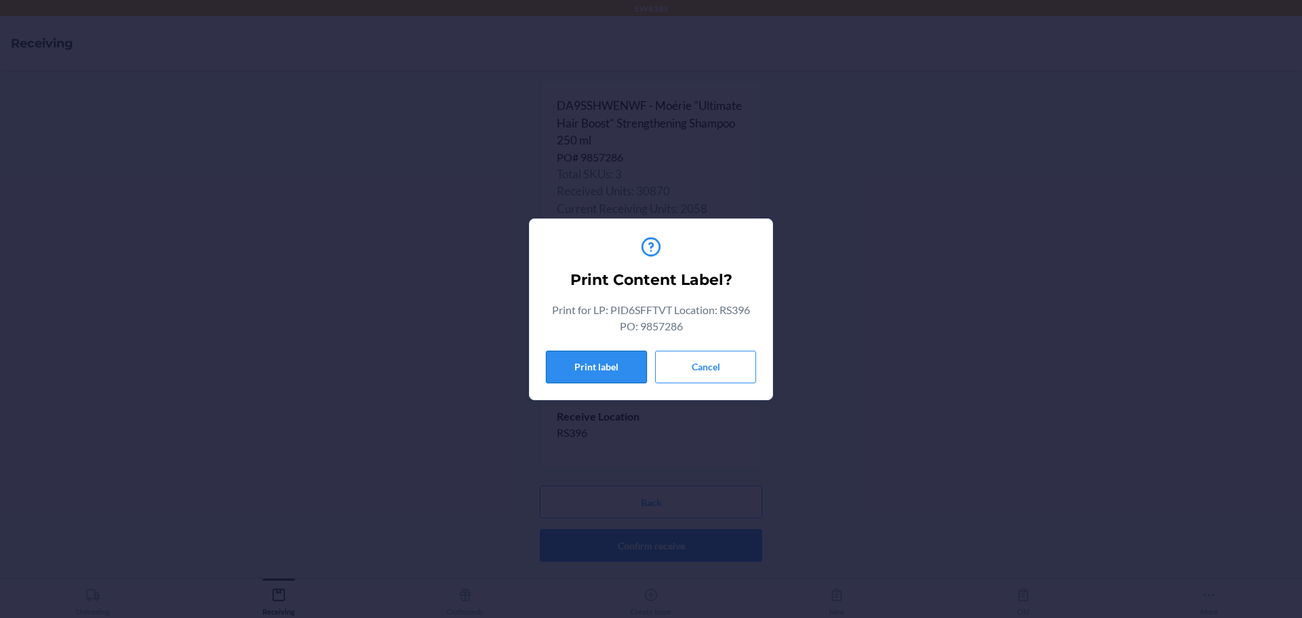
click at [597, 369] on button "Print label" at bounding box center [596, 367] width 101 height 33
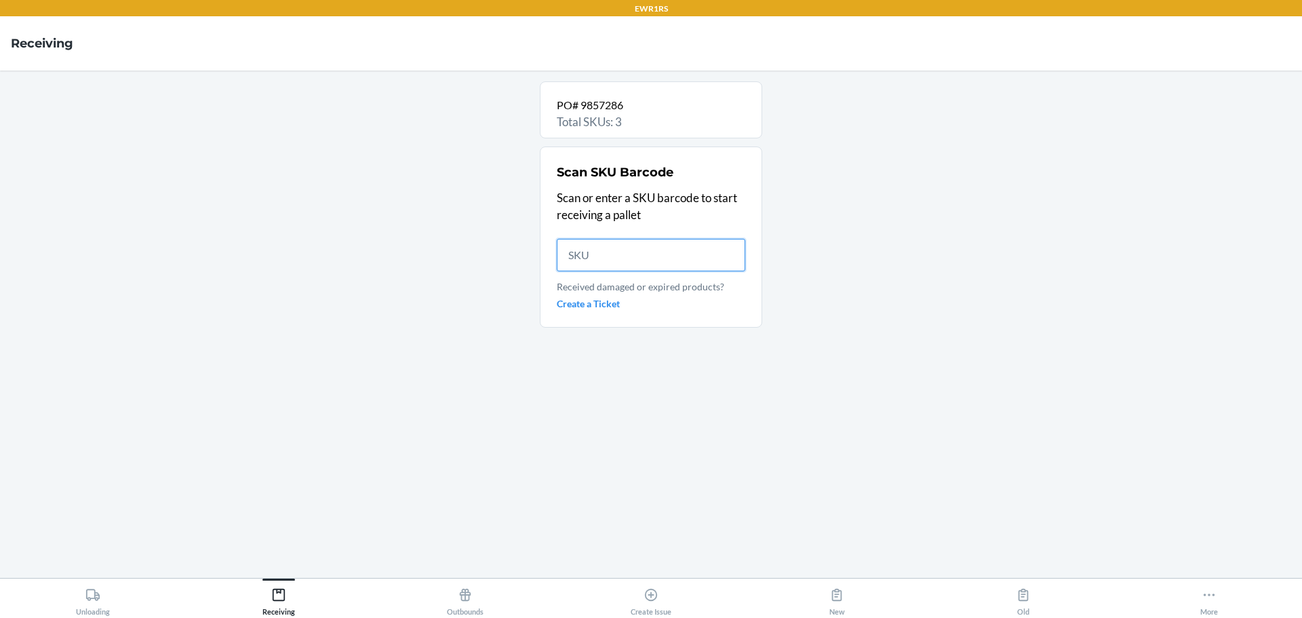
click at [602, 257] on input "text" at bounding box center [651, 255] width 188 height 33
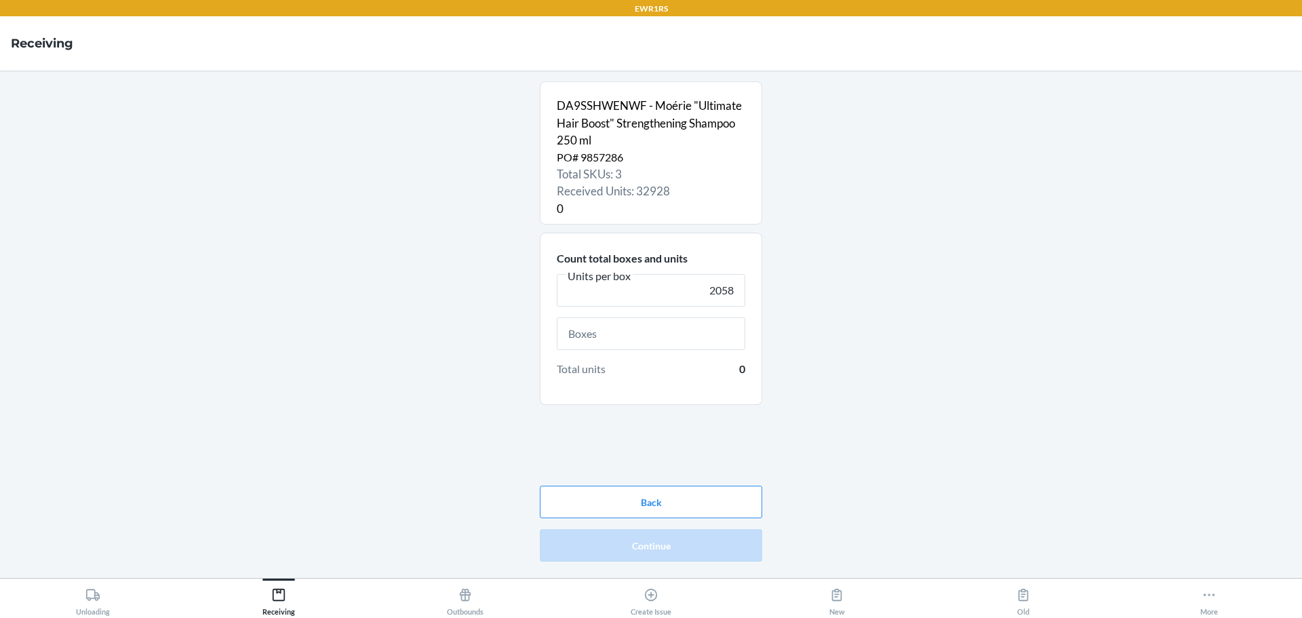
type input "2058"
click at [621, 333] on input "text" at bounding box center [651, 333] width 188 height 33
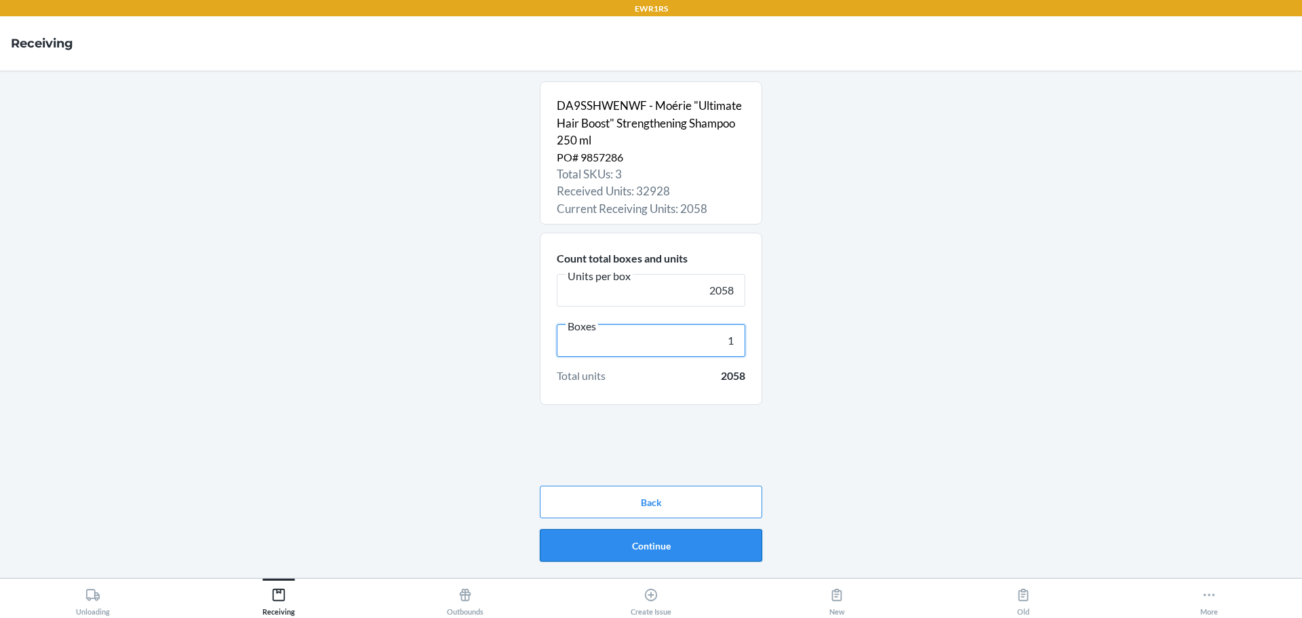
type input "1"
click at [631, 555] on button "Continue" at bounding box center [651, 545] width 222 height 33
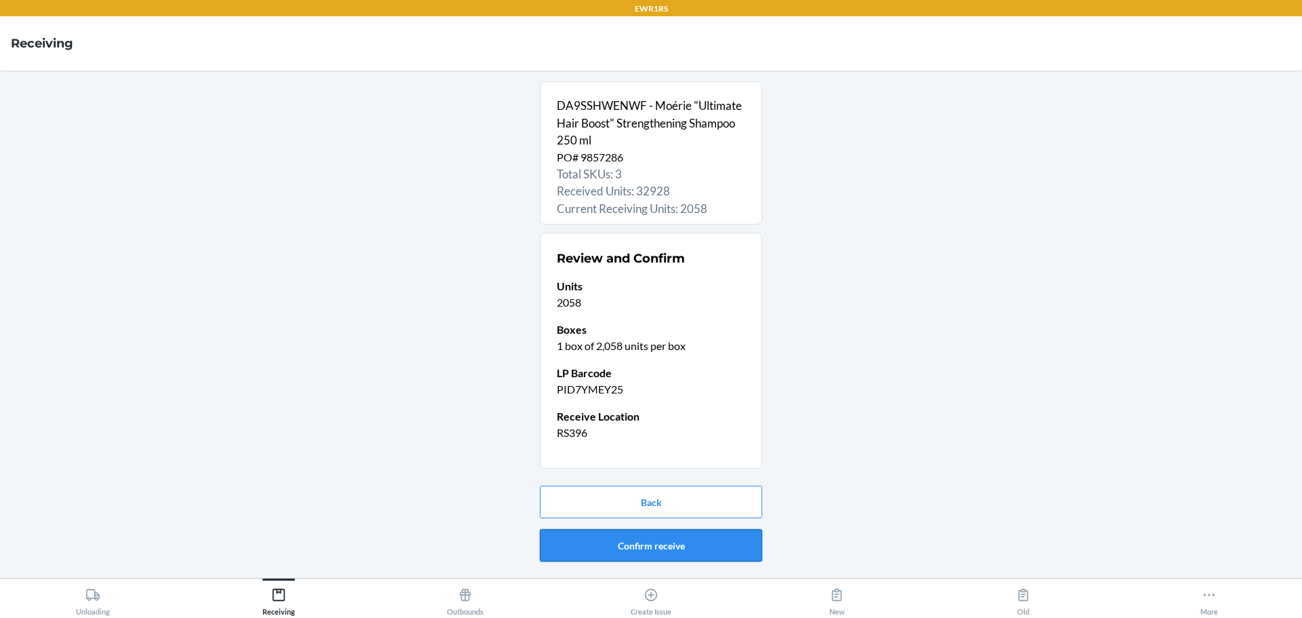
click at [631, 543] on button "Confirm receive" at bounding box center [651, 545] width 222 height 33
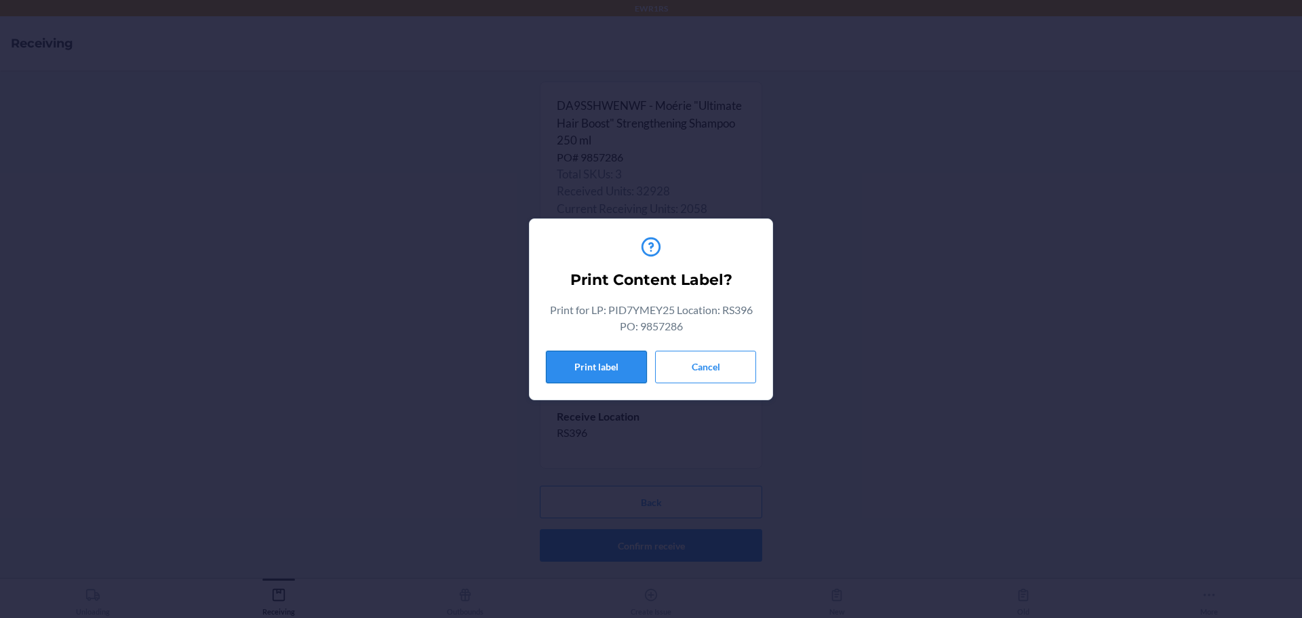
click at [570, 376] on button "Print label" at bounding box center [596, 367] width 101 height 33
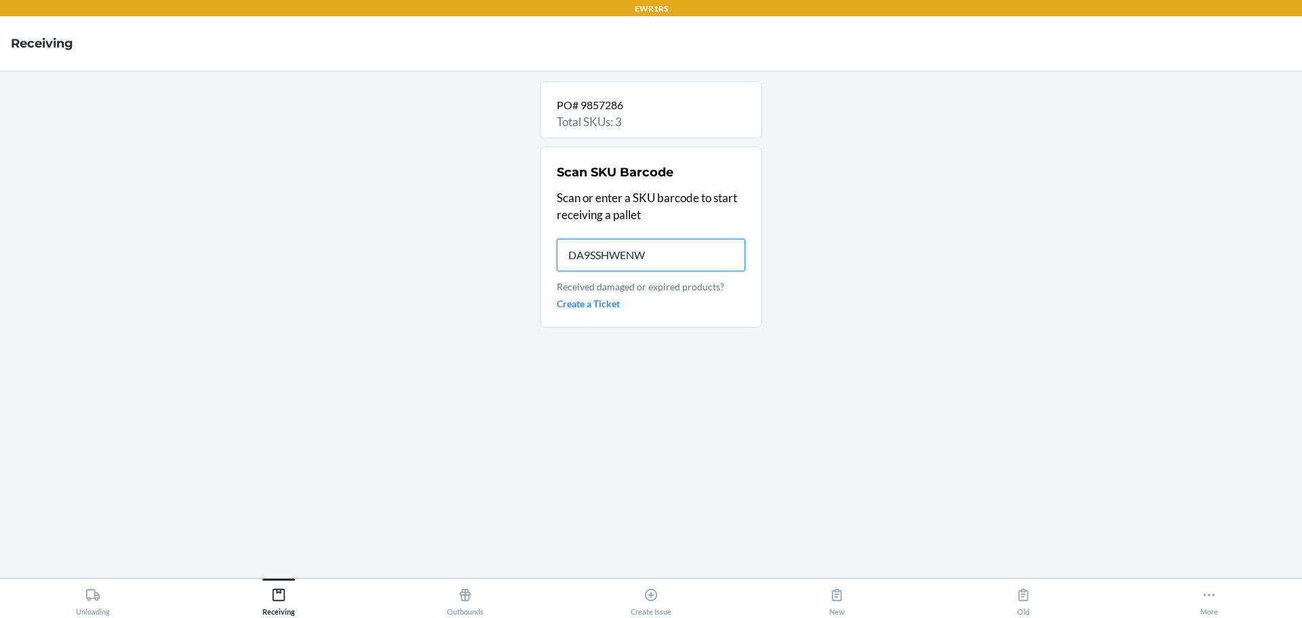
type input "DA9SSHWENWF"
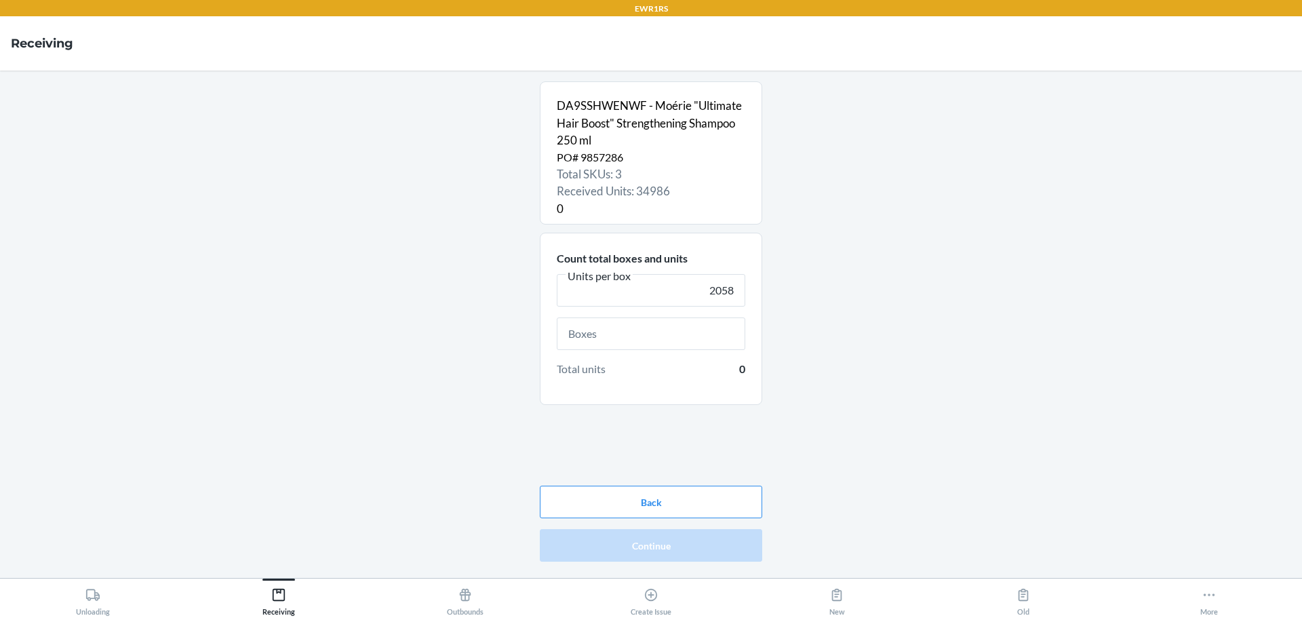
type input "2058"
click at [684, 336] on input "text" at bounding box center [651, 333] width 188 height 33
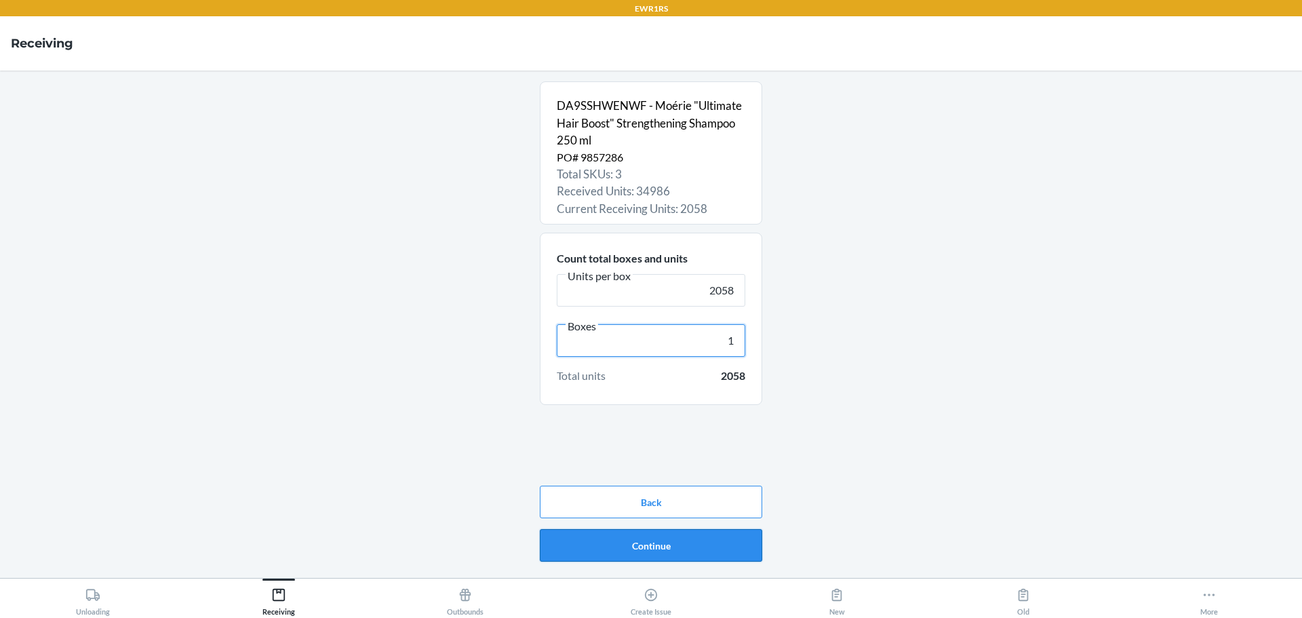
type input "1"
click at [748, 553] on button "Continue" at bounding box center [651, 545] width 222 height 33
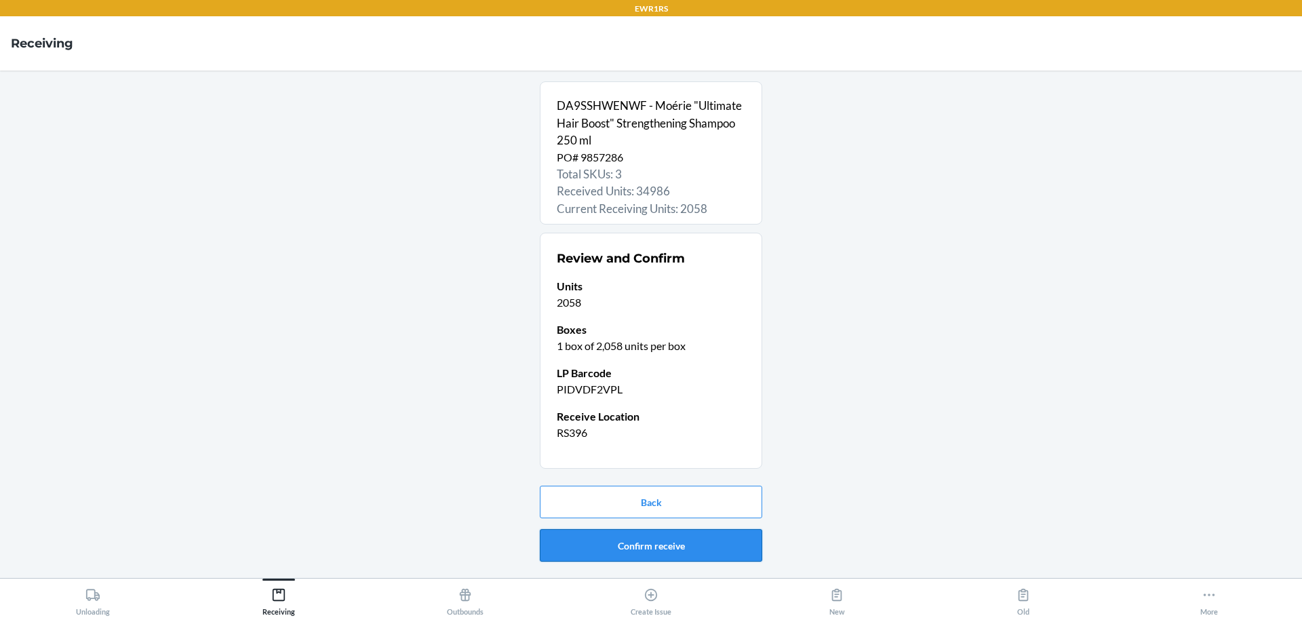
click at [681, 553] on button "Confirm receive" at bounding box center [651, 545] width 222 height 33
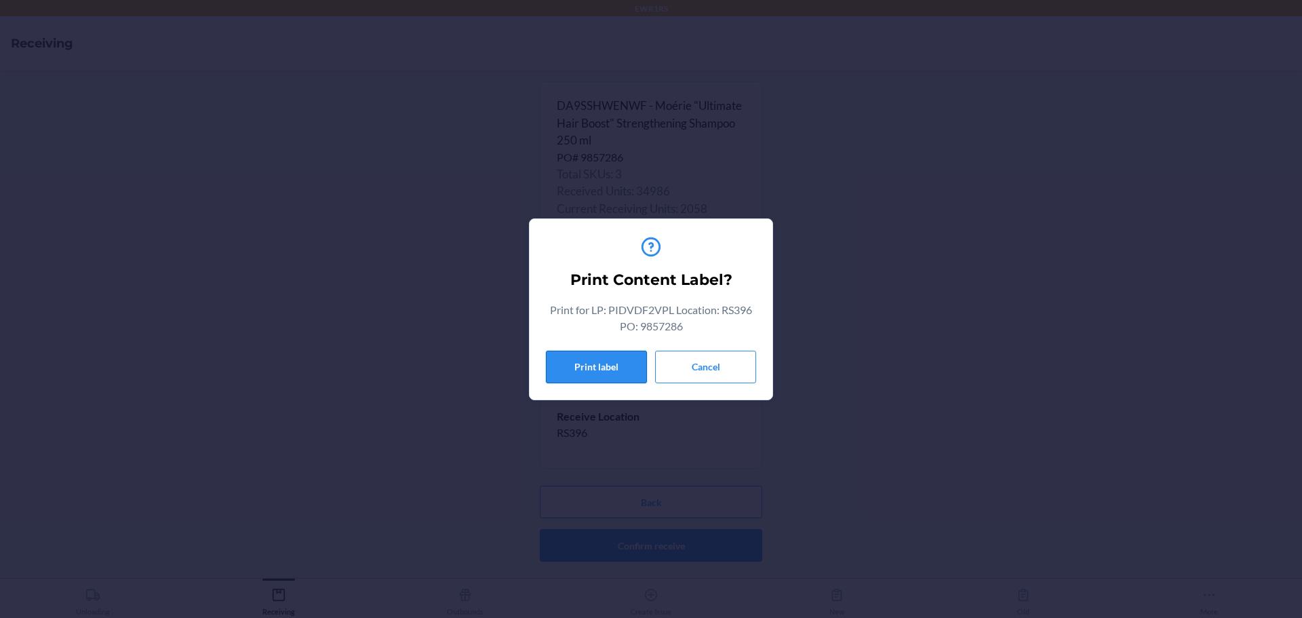
click at [580, 363] on button "Print label" at bounding box center [596, 367] width 101 height 33
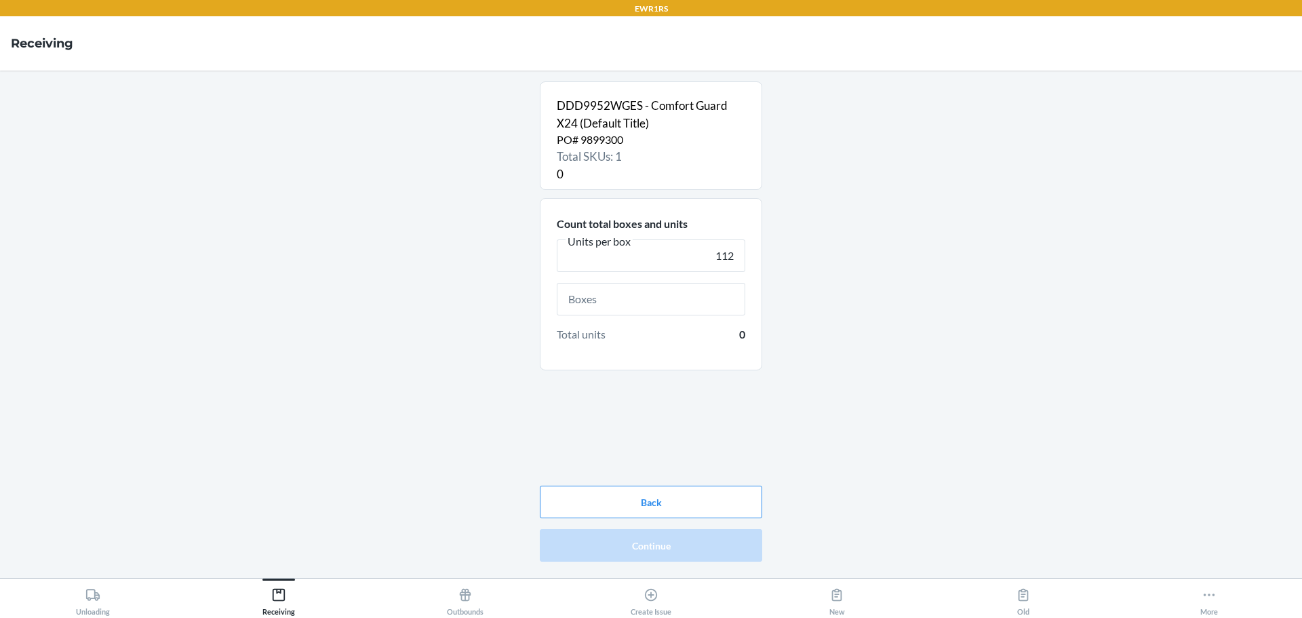
type input "112"
click at [652, 296] on input "text" at bounding box center [651, 299] width 188 height 33
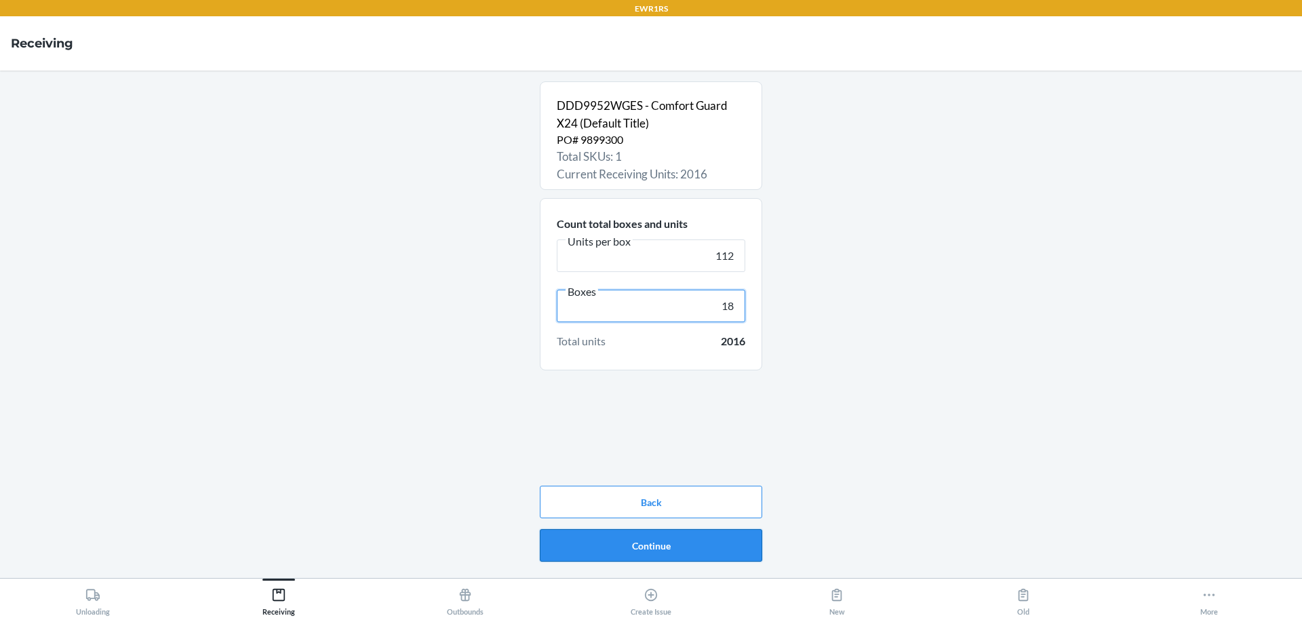
type input "18"
click at [712, 545] on button "Continue" at bounding box center [651, 545] width 222 height 33
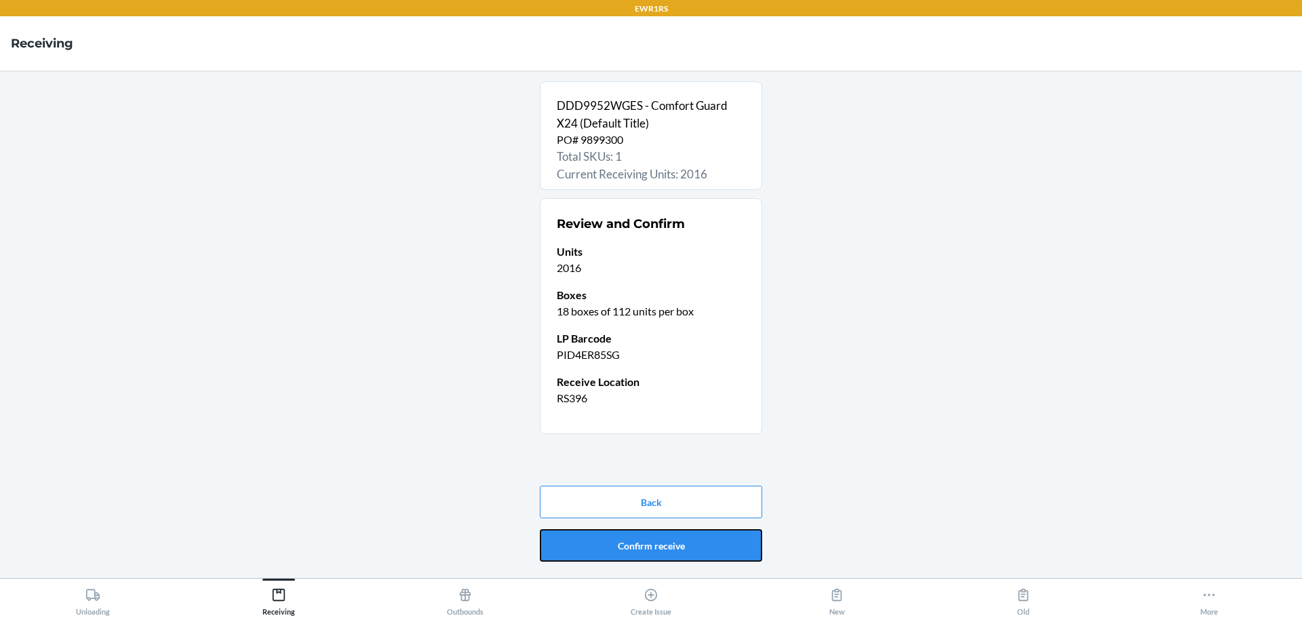
click at [712, 545] on button "Confirm receive" at bounding box center [651, 545] width 222 height 33
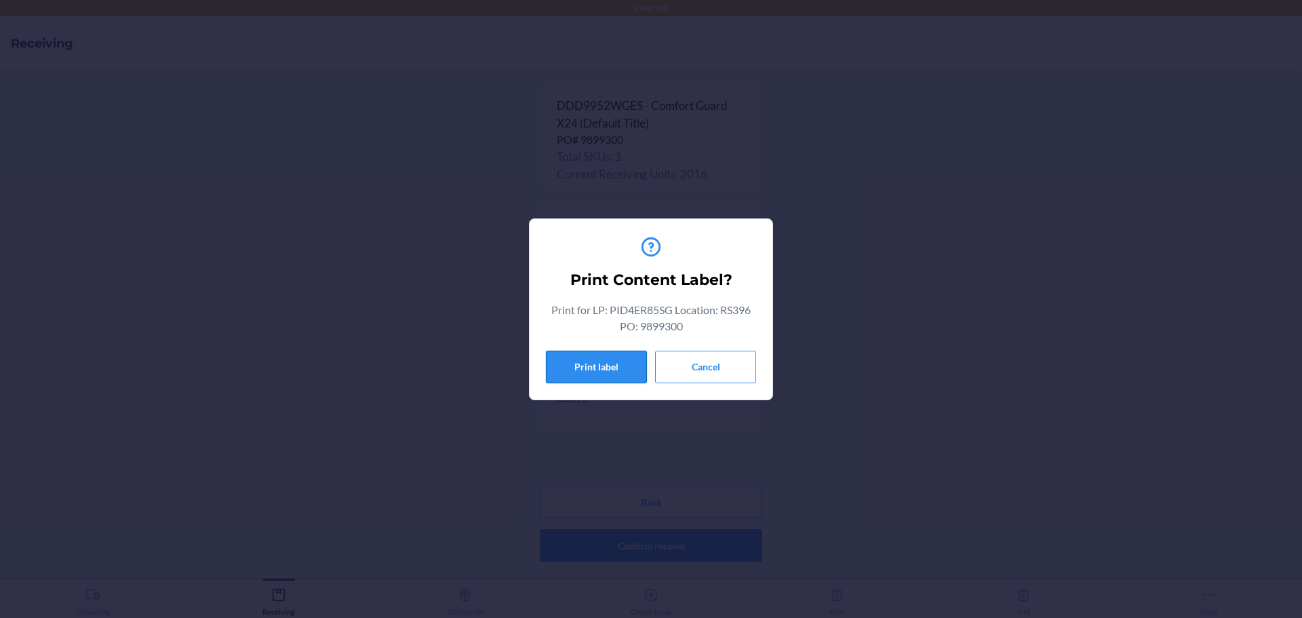
click at [584, 360] on button "Print label" at bounding box center [596, 367] width 101 height 33
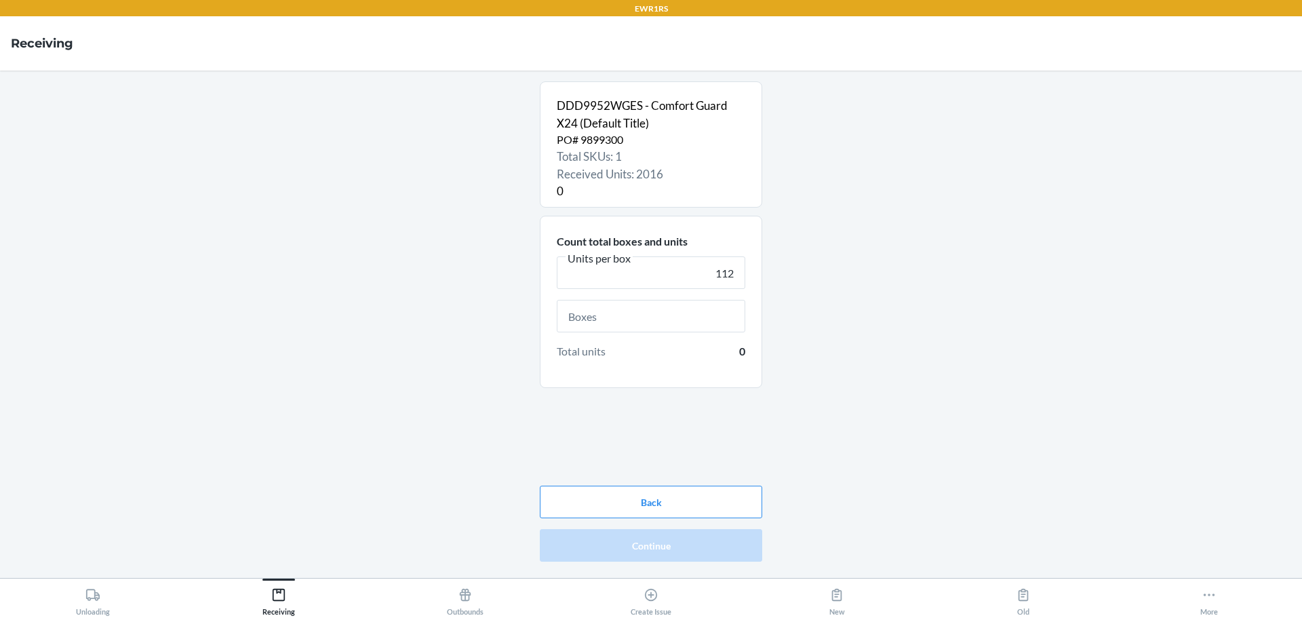
type input "112"
click at [646, 313] on input "text" at bounding box center [651, 316] width 188 height 33
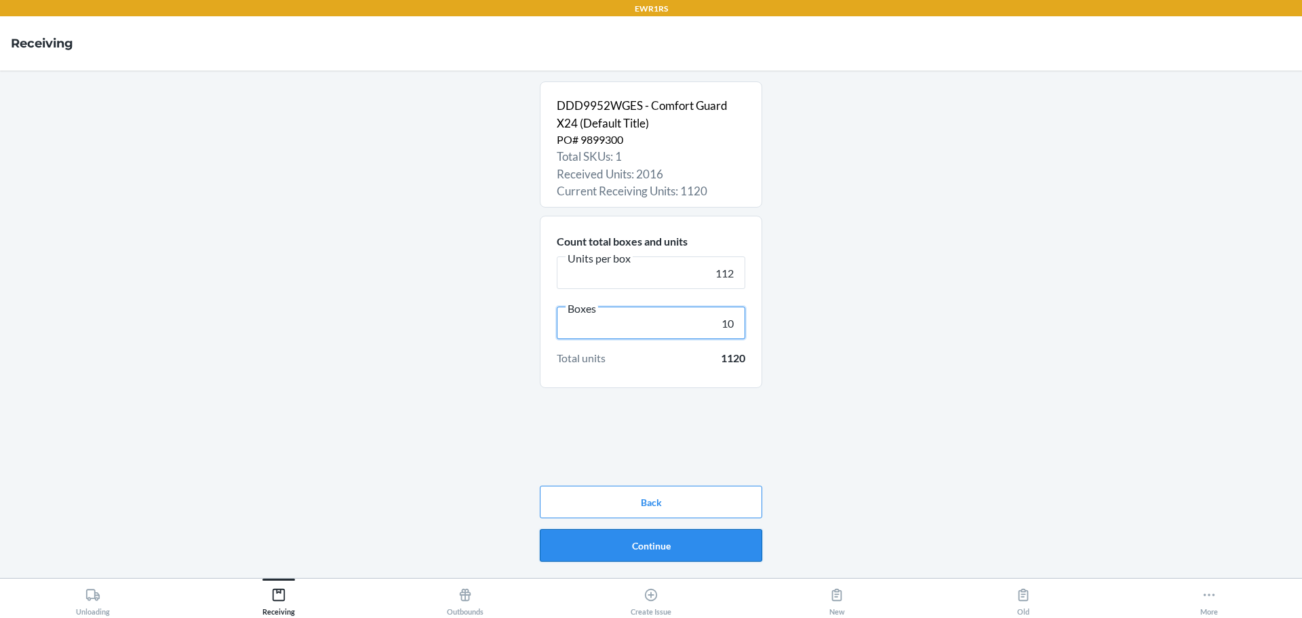
type input "10"
click at [709, 548] on button "Continue" at bounding box center [651, 545] width 222 height 33
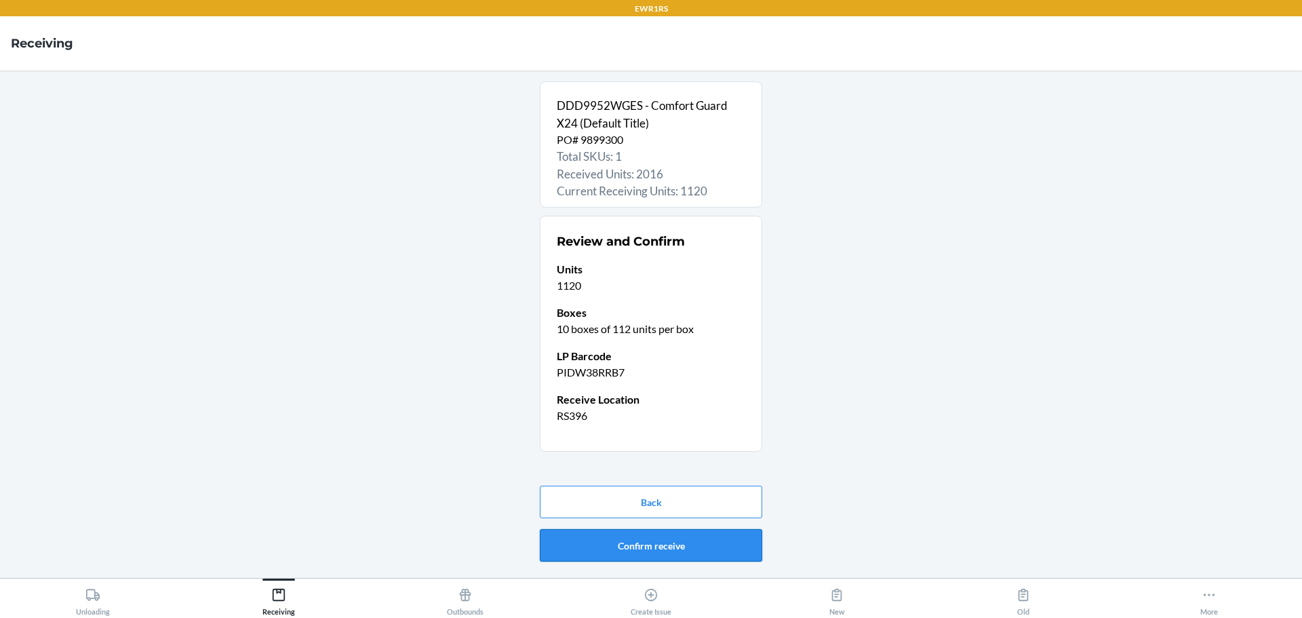
click at [709, 547] on button "Confirm receive" at bounding box center [651, 545] width 222 height 33
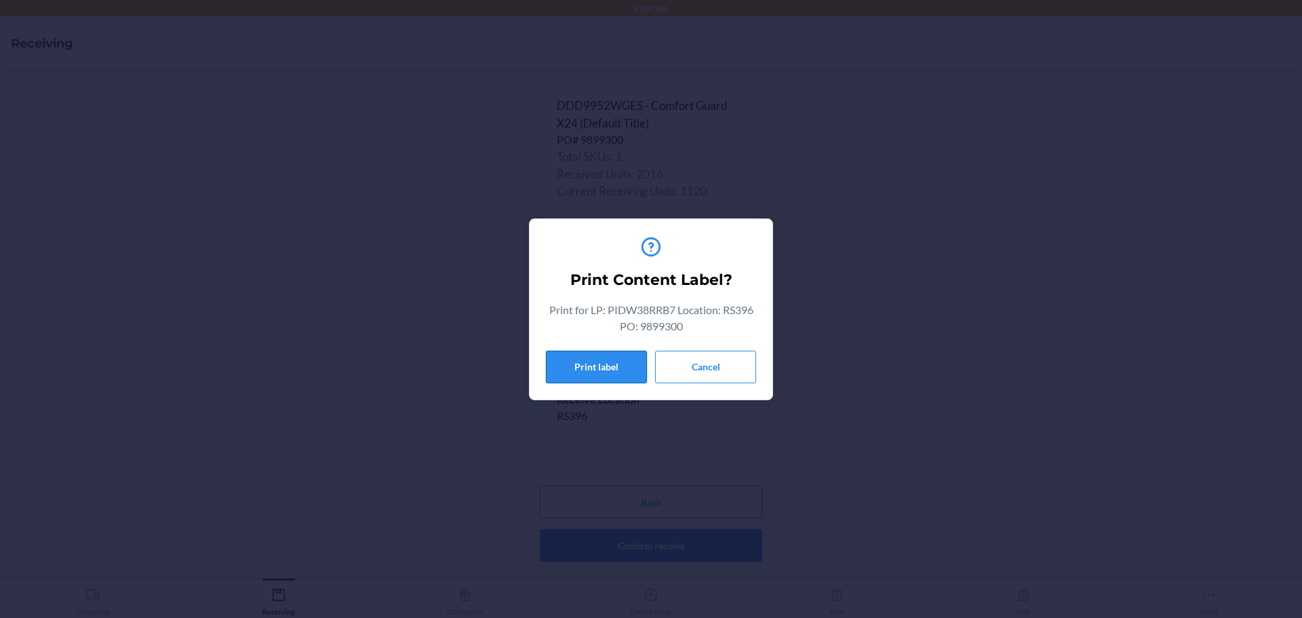
click at [572, 374] on button "Print label" at bounding box center [596, 367] width 101 height 33
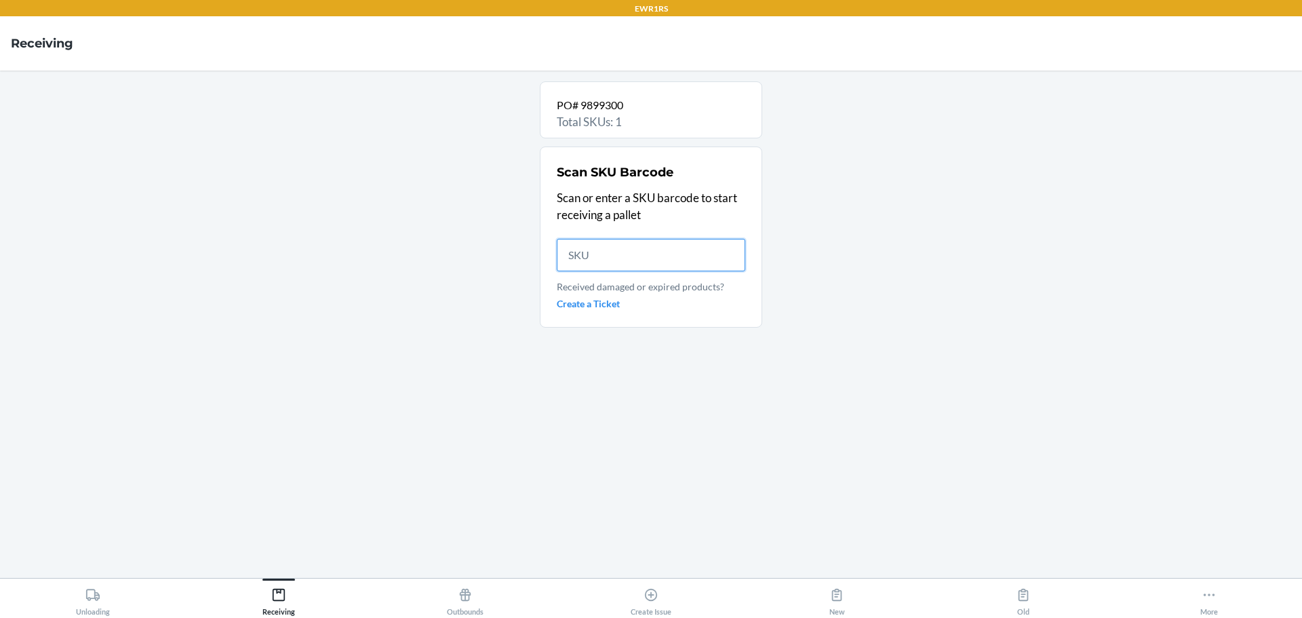
click at [645, 262] on input "text" at bounding box center [651, 255] width 188 height 33
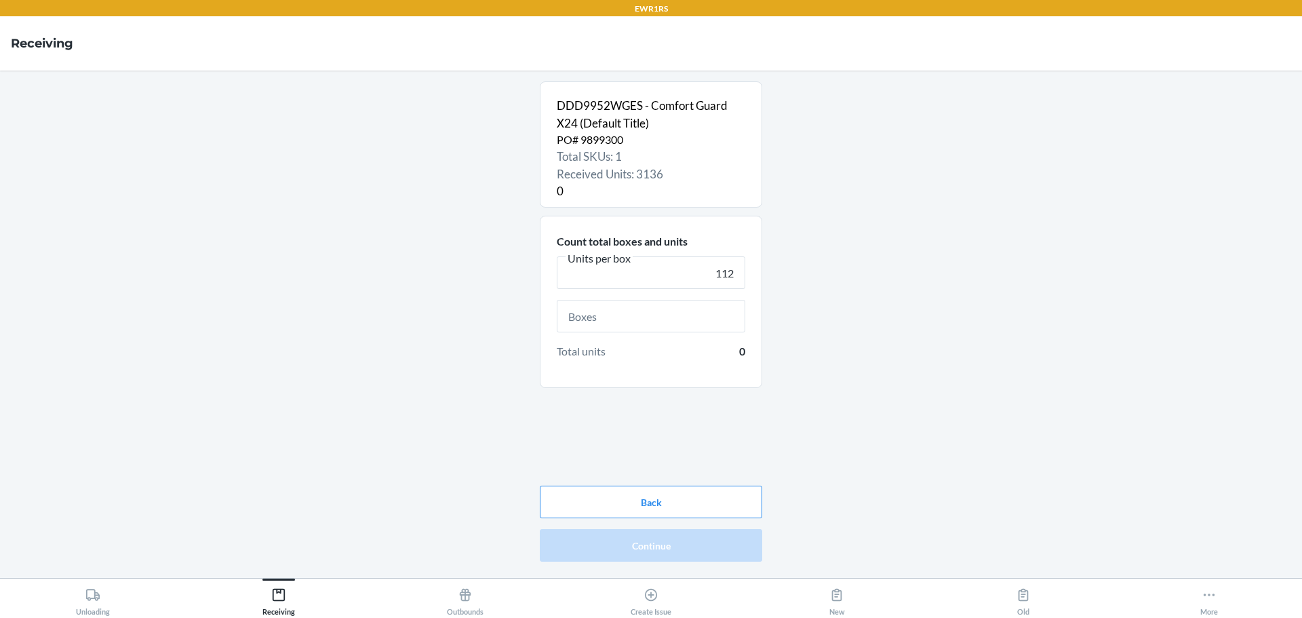
type input "112"
click at [690, 327] on input "text" at bounding box center [651, 316] width 188 height 33
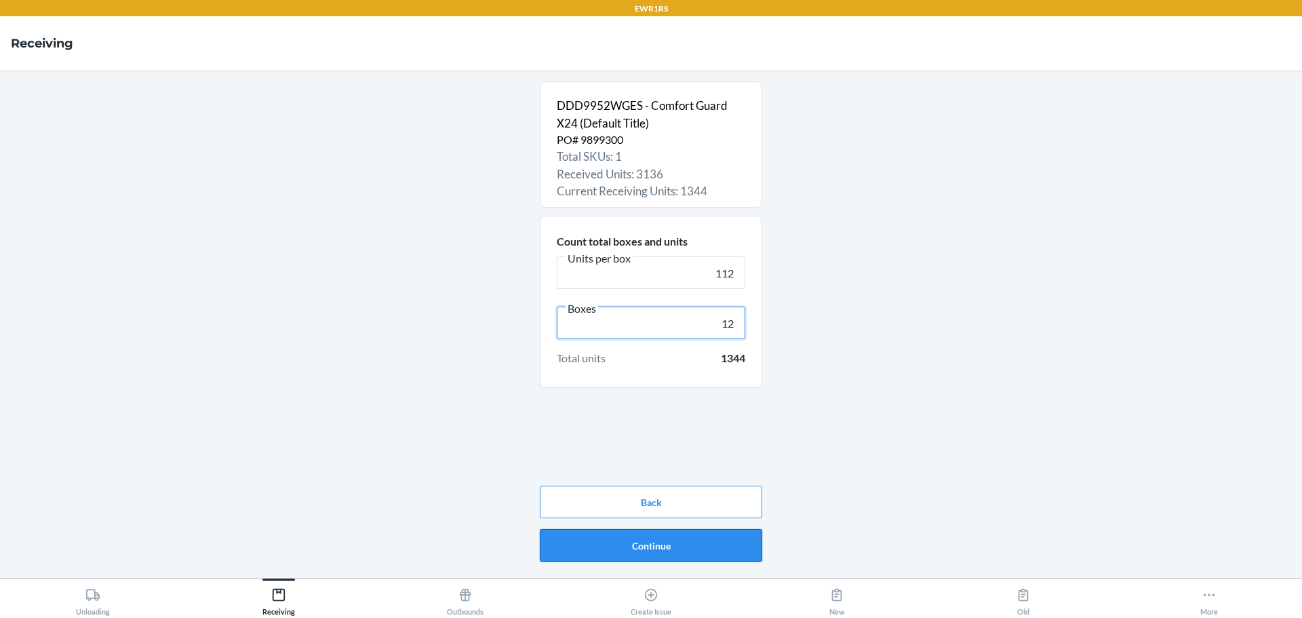
type input "12"
drag, startPoint x: 758, startPoint y: 539, endPoint x: 778, endPoint y: 555, distance: 25.1
click at [759, 541] on button "Continue" at bounding box center [651, 545] width 222 height 33
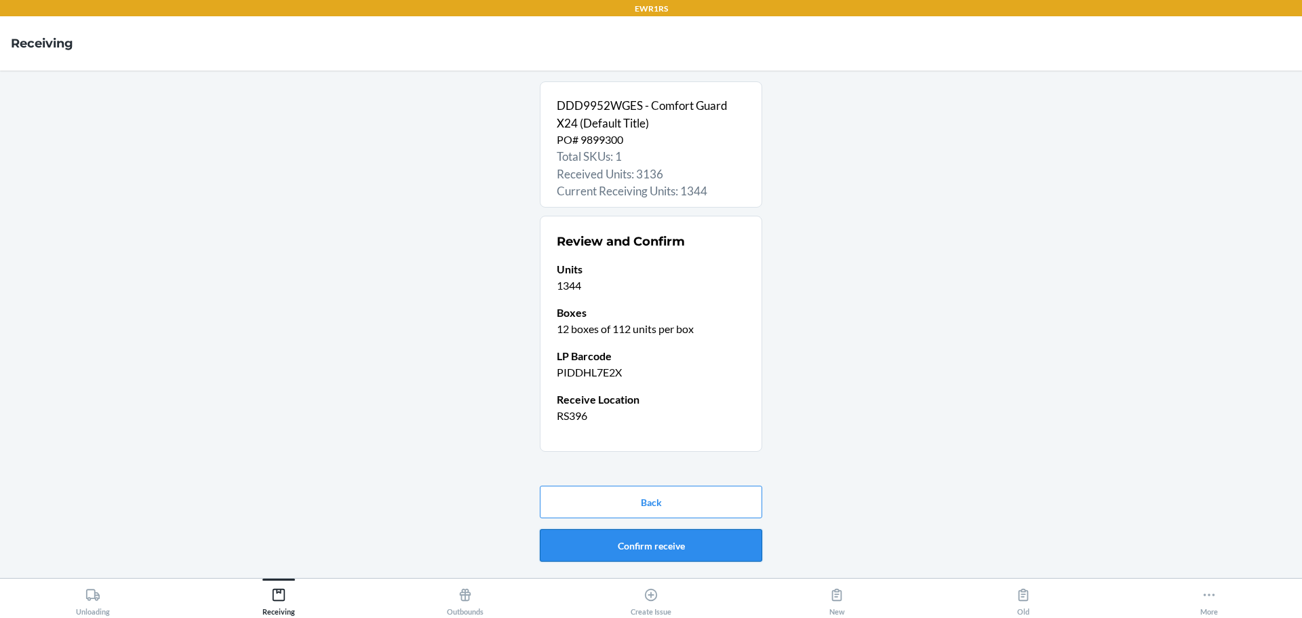
click at [738, 538] on button "Confirm receive" at bounding box center [651, 545] width 222 height 33
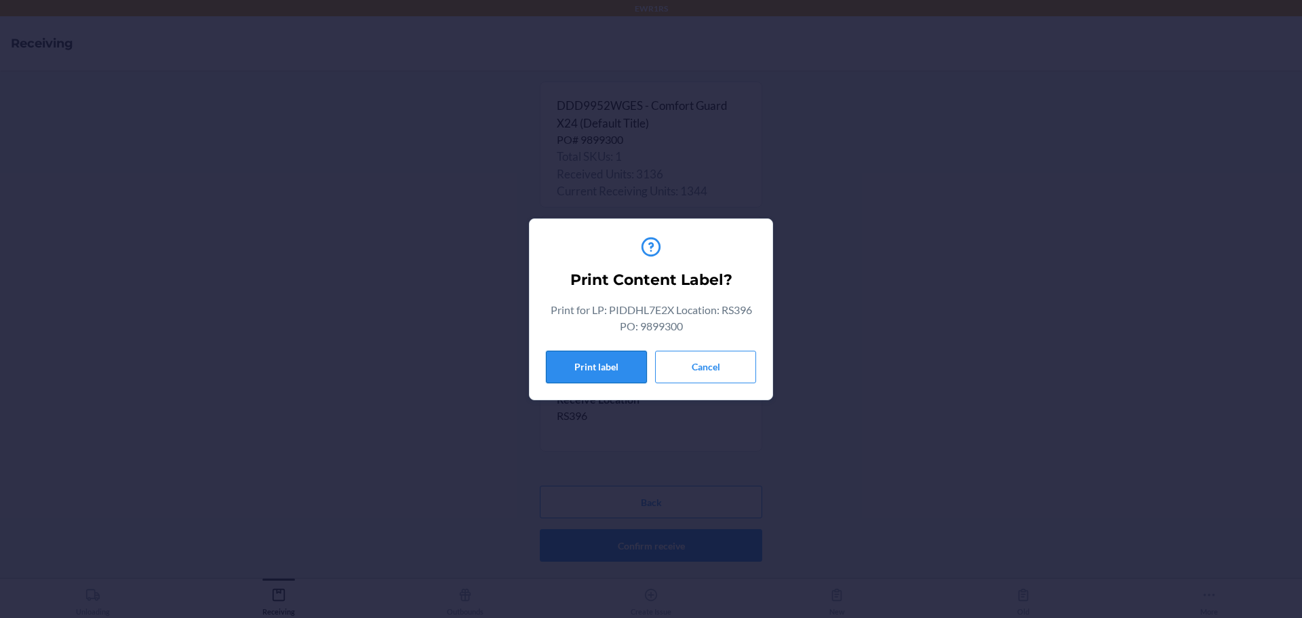
click at [603, 376] on button "Print label" at bounding box center [596, 367] width 101 height 33
